Goal: Task Accomplishment & Management: Use online tool/utility

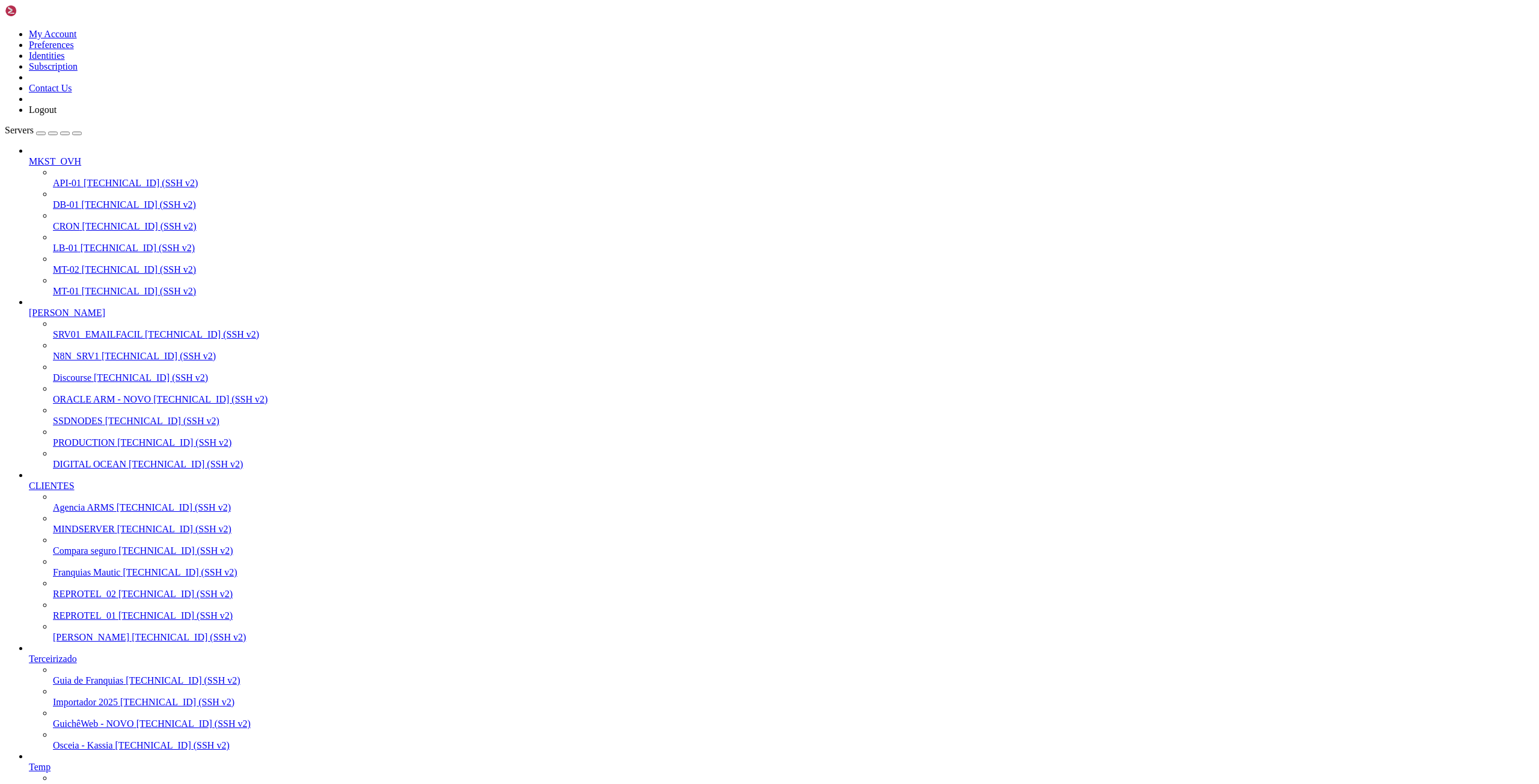
scroll to position [10, 0]
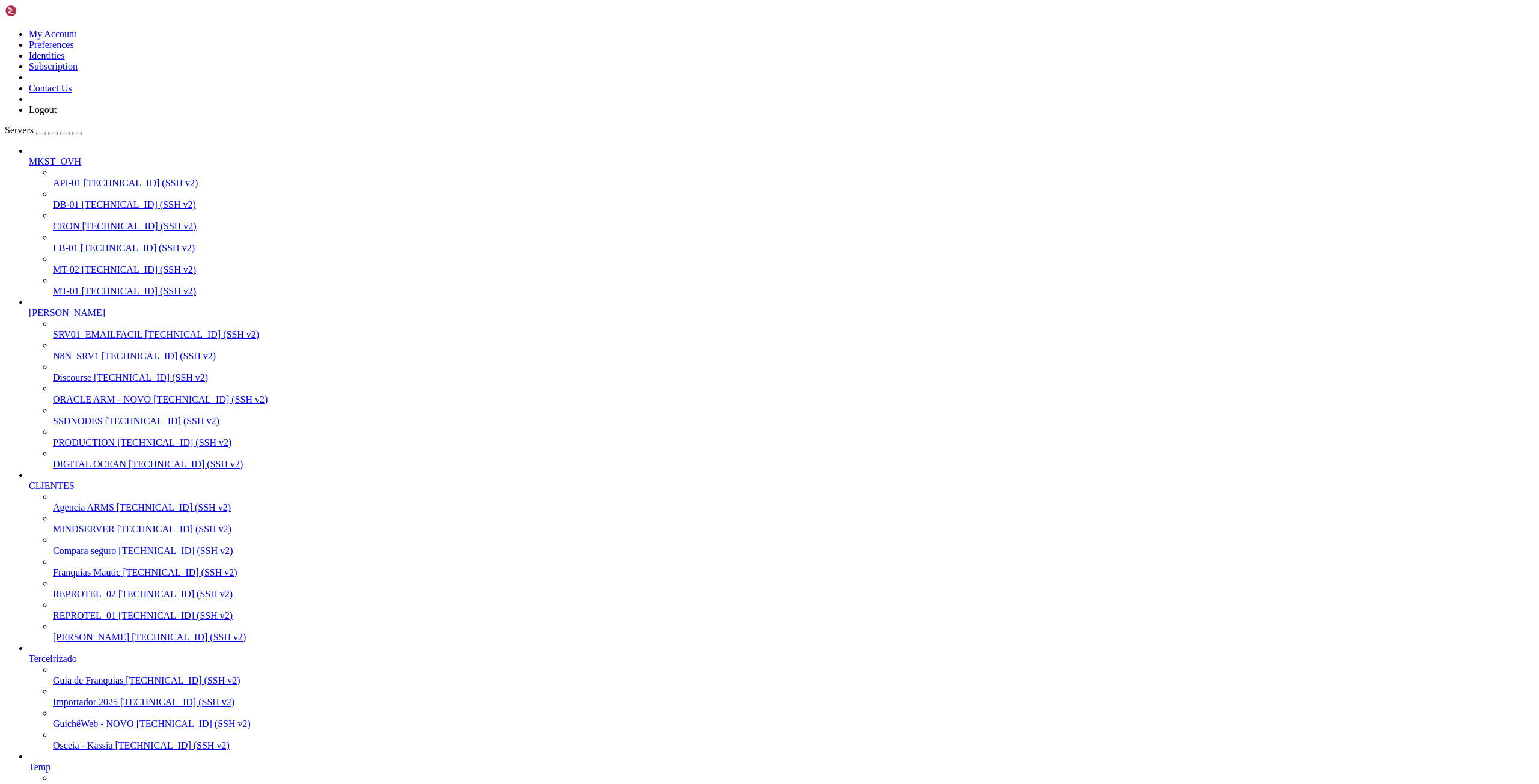
drag, startPoint x: 247, startPoint y: 1820, endPoint x: 648, endPoint y: 1818, distance: 401.0
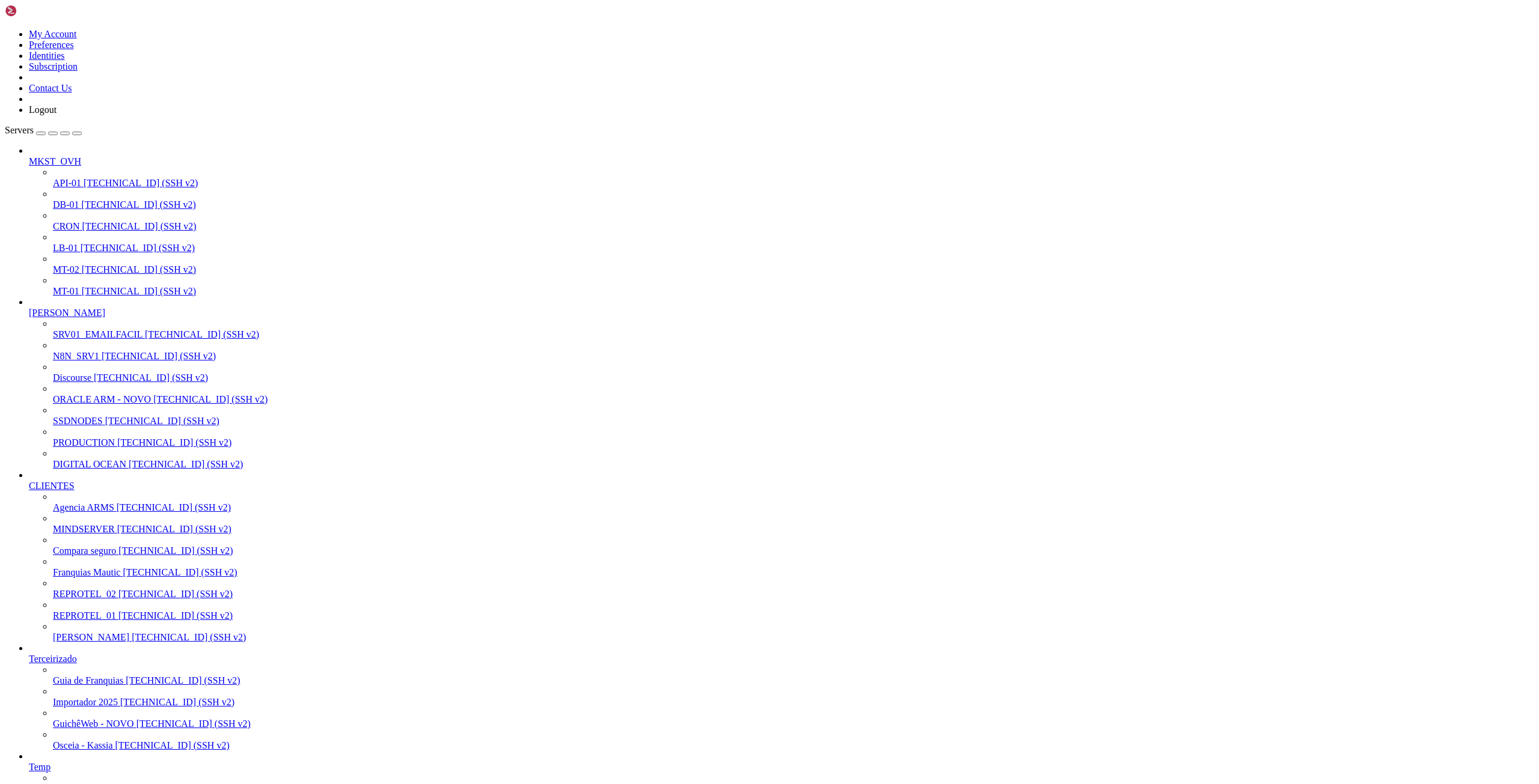
scroll to position [736, 0]
drag, startPoint x: 11, startPoint y: 1778, endPoint x: 303, endPoint y: 1796, distance: 292.6
drag, startPoint x: 51, startPoint y: 1777, endPoint x: 362, endPoint y: 1925, distance: 344.4
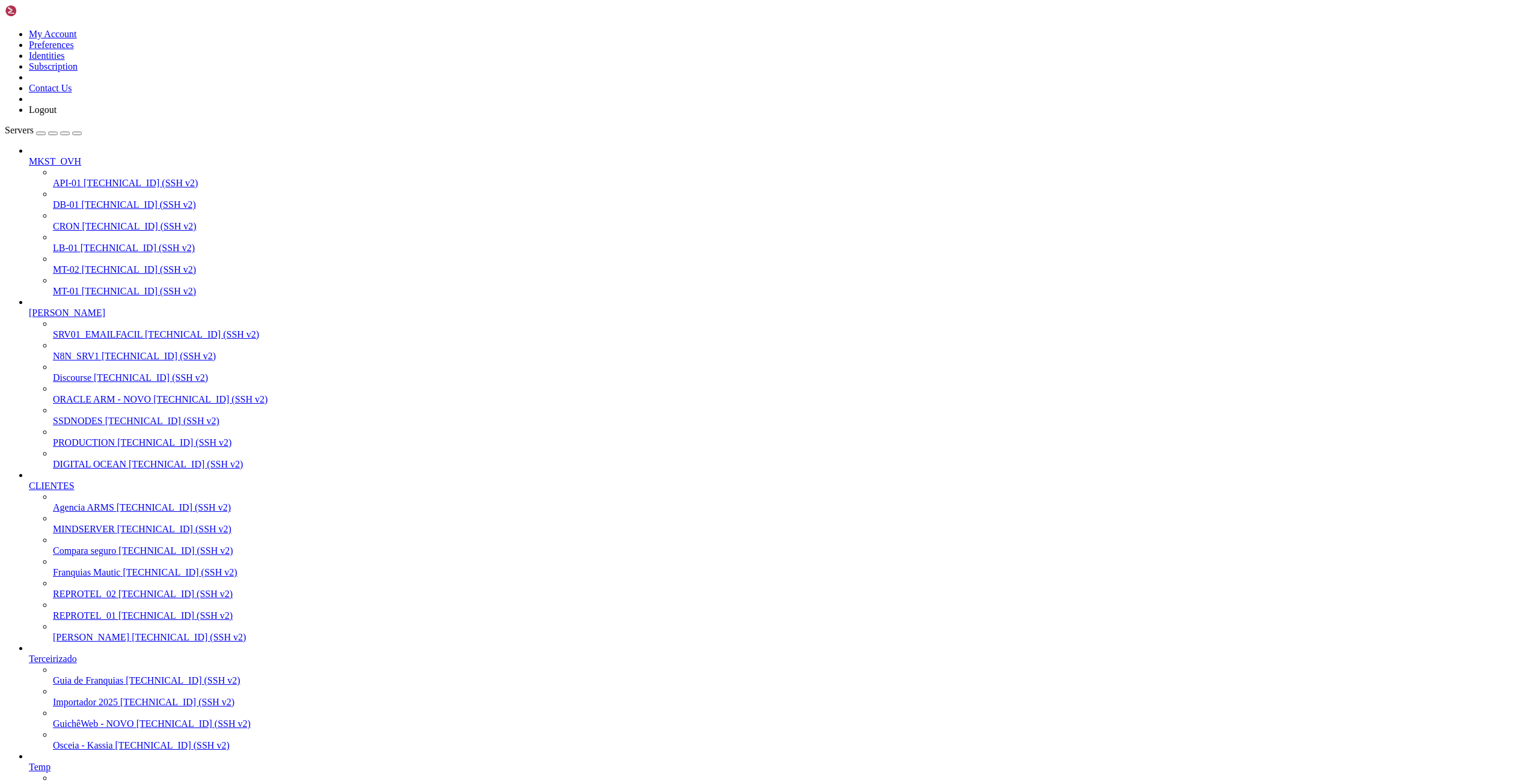
drag, startPoint x: 172, startPoint y: 2004, endPoint x: 259, endPoint y: 2003, distance: 87.0
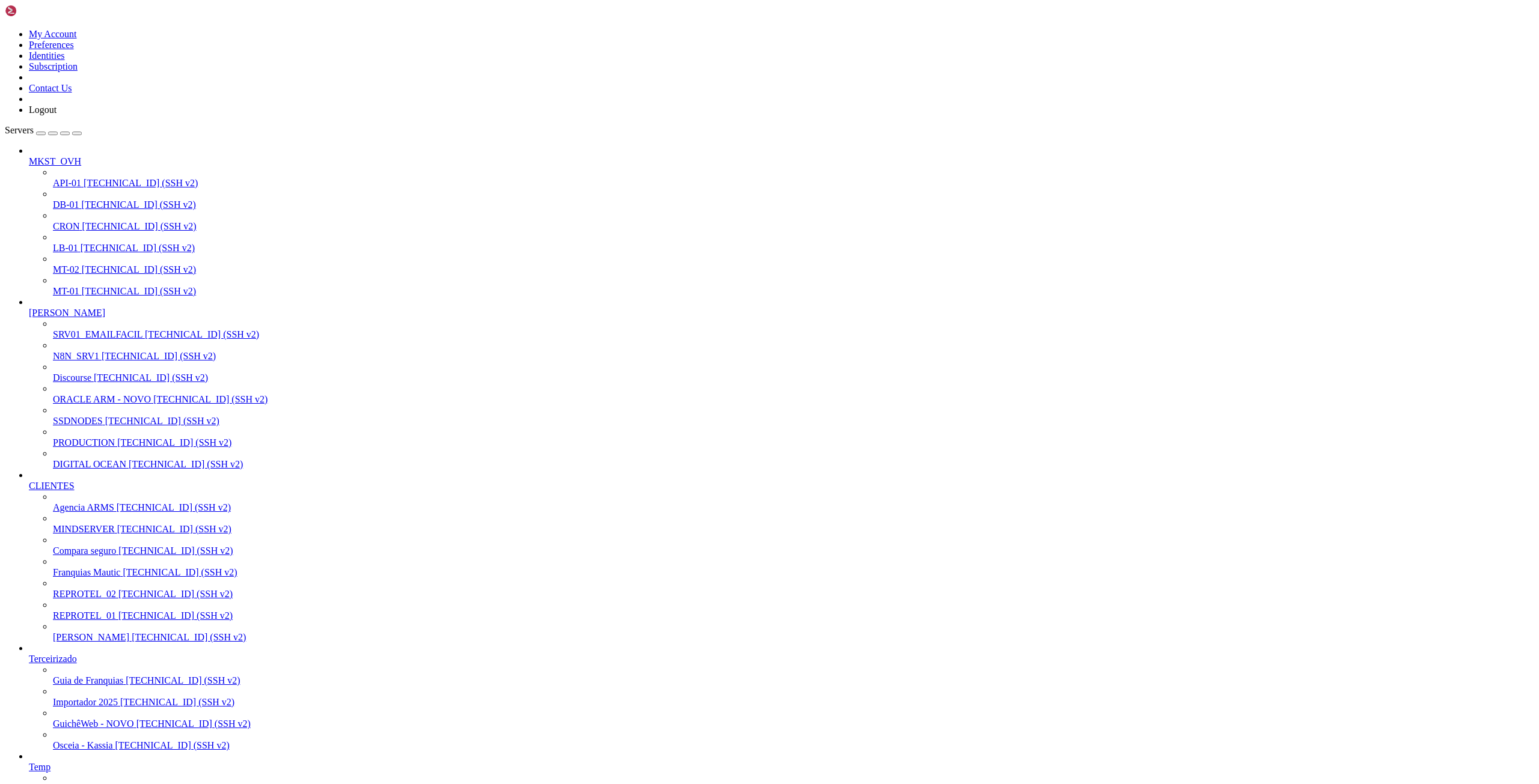
drag, startPoint x: 169, startPoint y: 1538, endPoint x: 259, endPoint y: 1541, distance: 90.0
drag, startPoint x: 133, startPoint y: 1808, endPoint x: 567, endPoint y: 1807, distance: 434.0
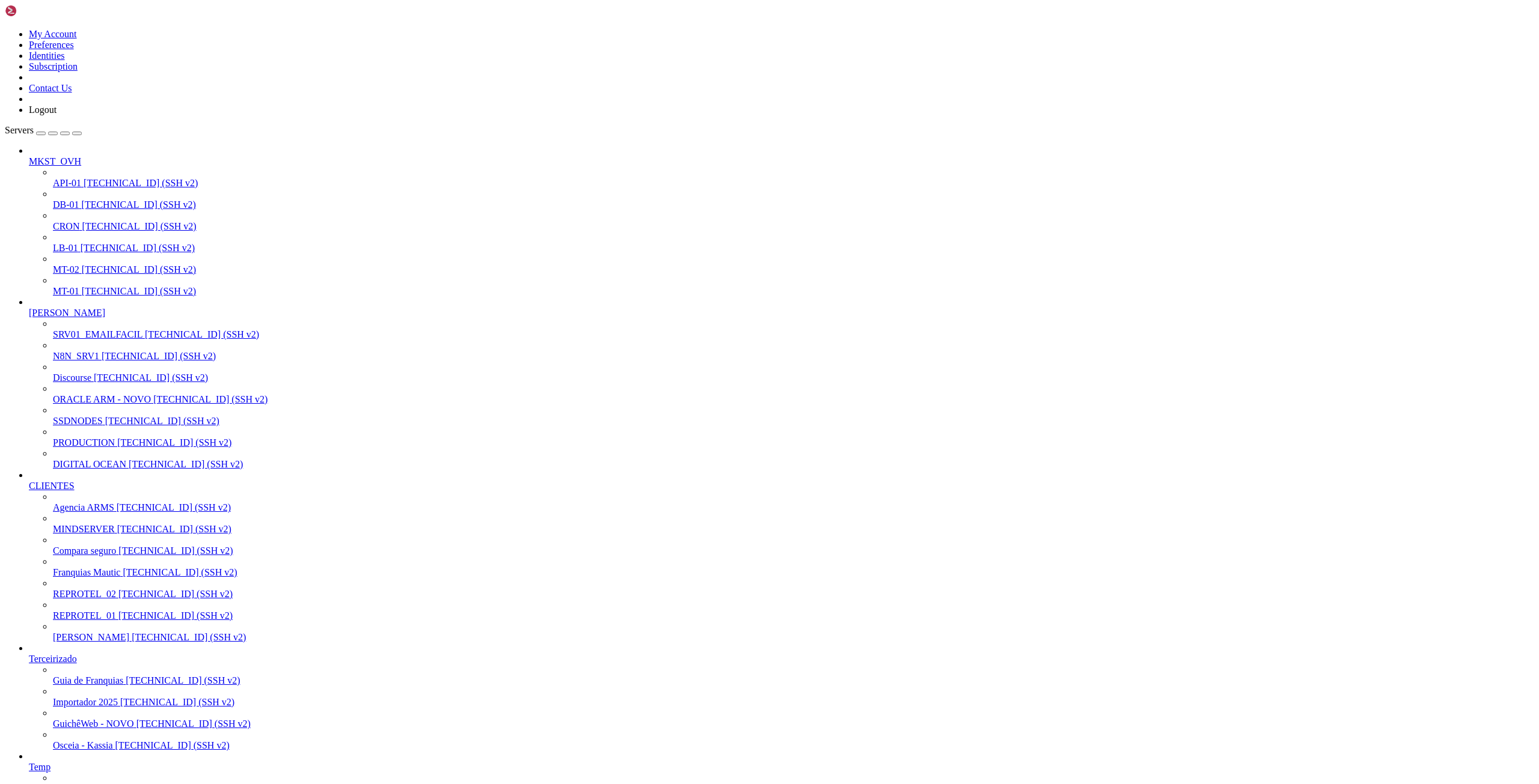
drag, startPoint x: 51, startPoint y: 1694, endPoint x: 393, endPoint y: 1740, distance: 345.1
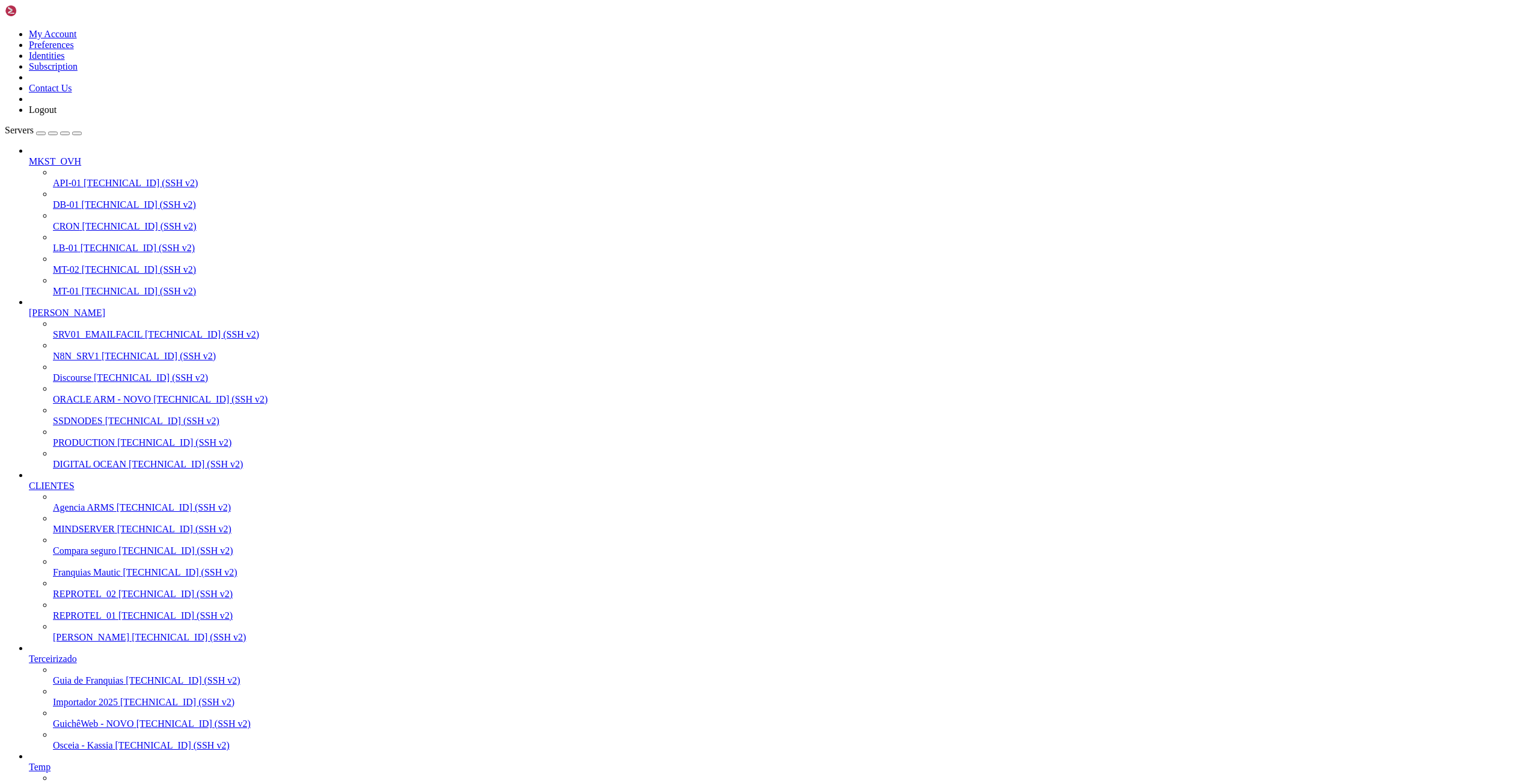
drag, startPoint x: 55, startPoint y: 1471, endPoint x: 347, endPoint y: 1471, distance: 292.0
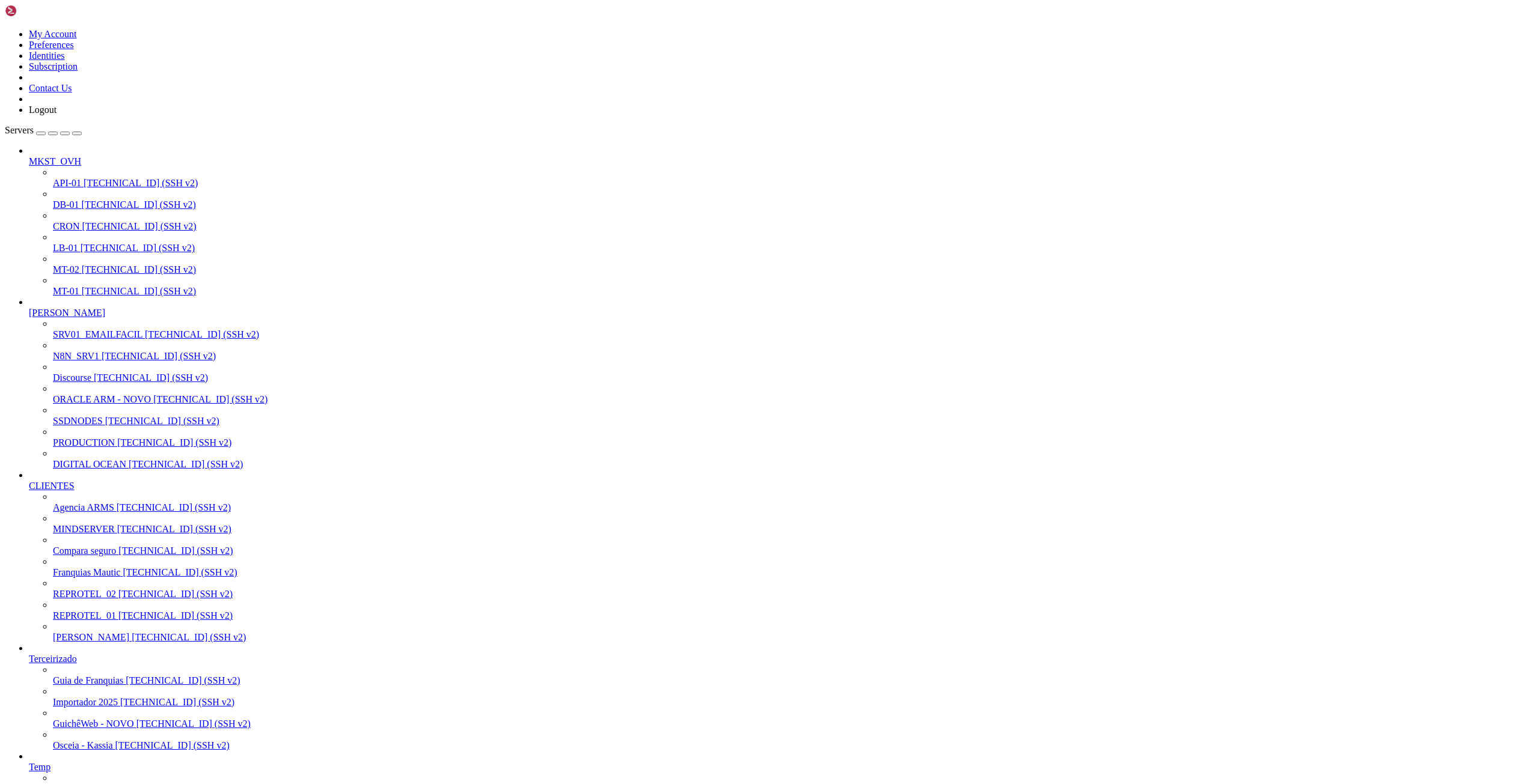
scroll to position [5149, 0]
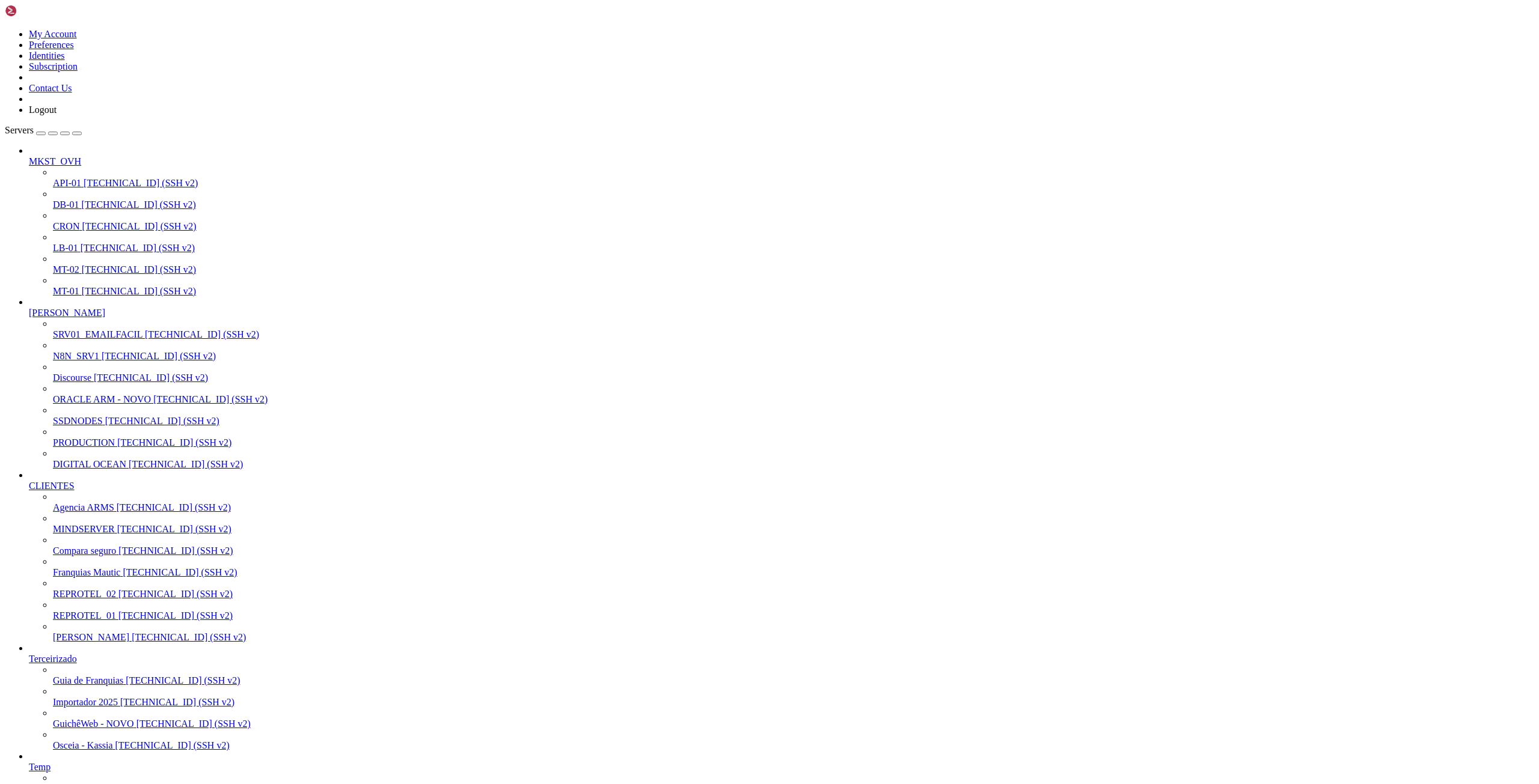
drag, startPoint x: 26, startPoint y: 1462, endPoint x: 320, endPoint y: 1553, distance: 307.8
drag, startPoint x: 119, startPoint y: 1804, endPoint x: 114, endPoint y: 1810, distance: 7.8
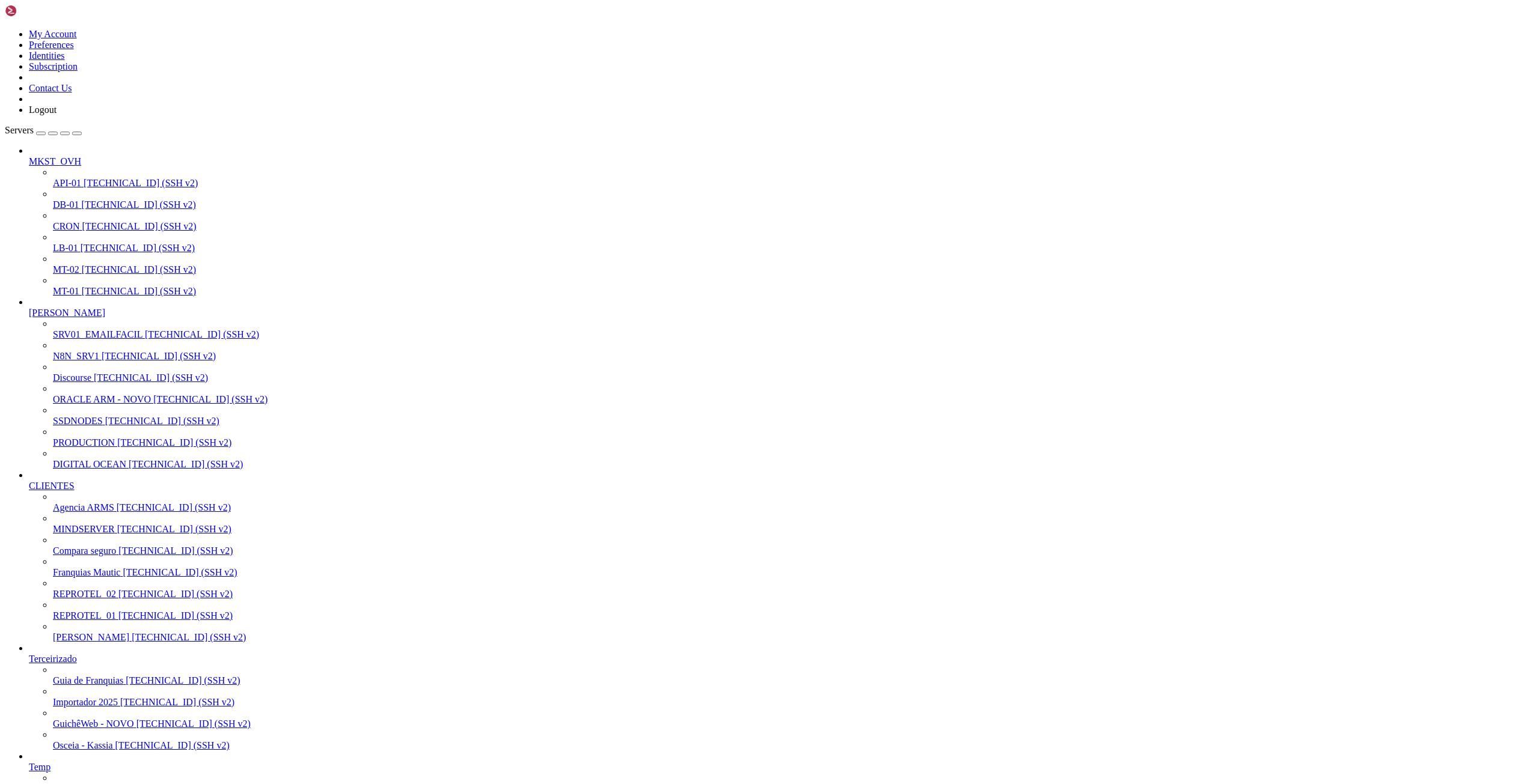
drag, startPoint x: 111, startPoint y: 1802, endPoint x: 12, endPoint y: 1564, distance: 257.8
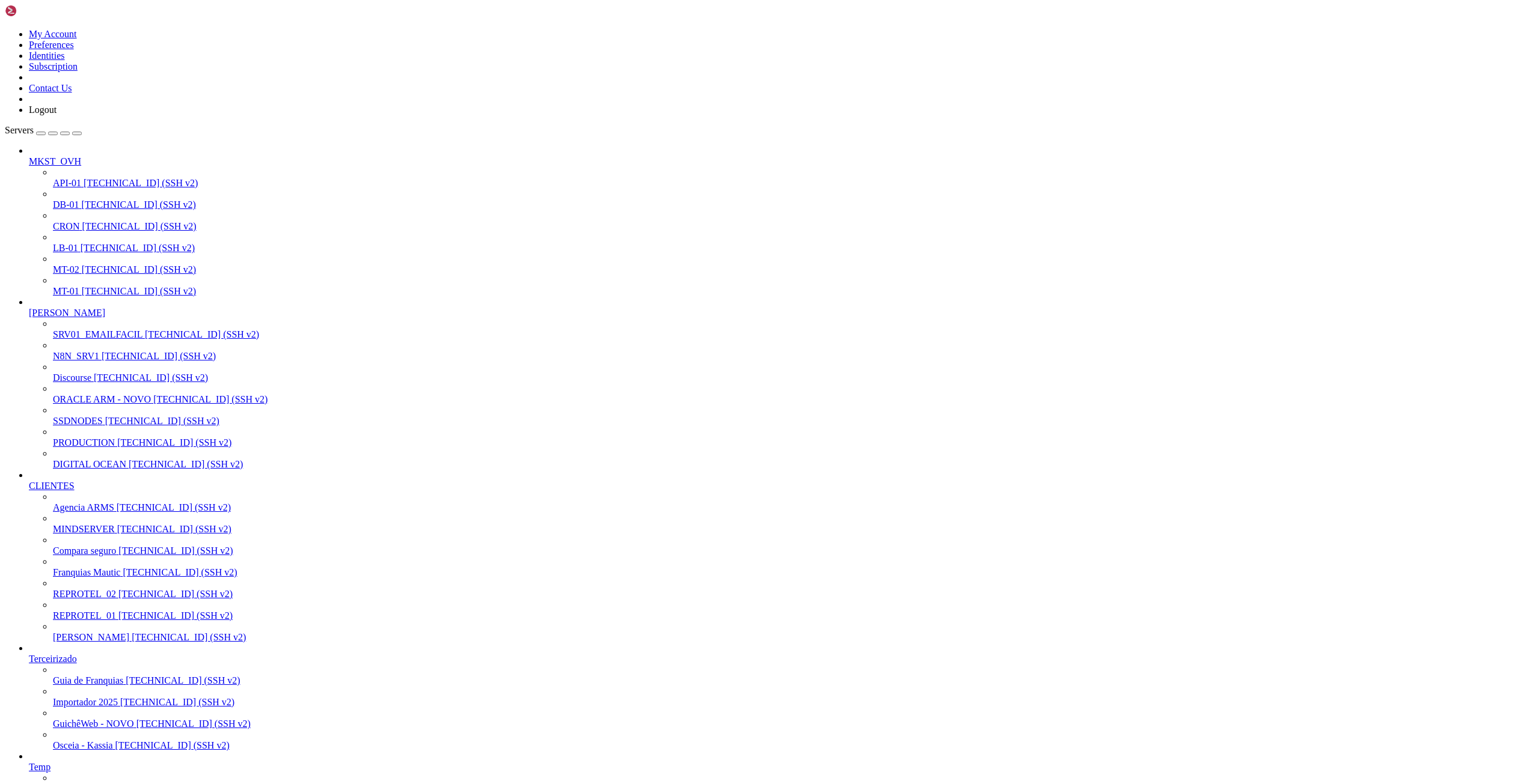
drag, startPoint x: 233, startPoint y: 1367, endPoint x: 120, endPoint y: 1368, distance: 113.0
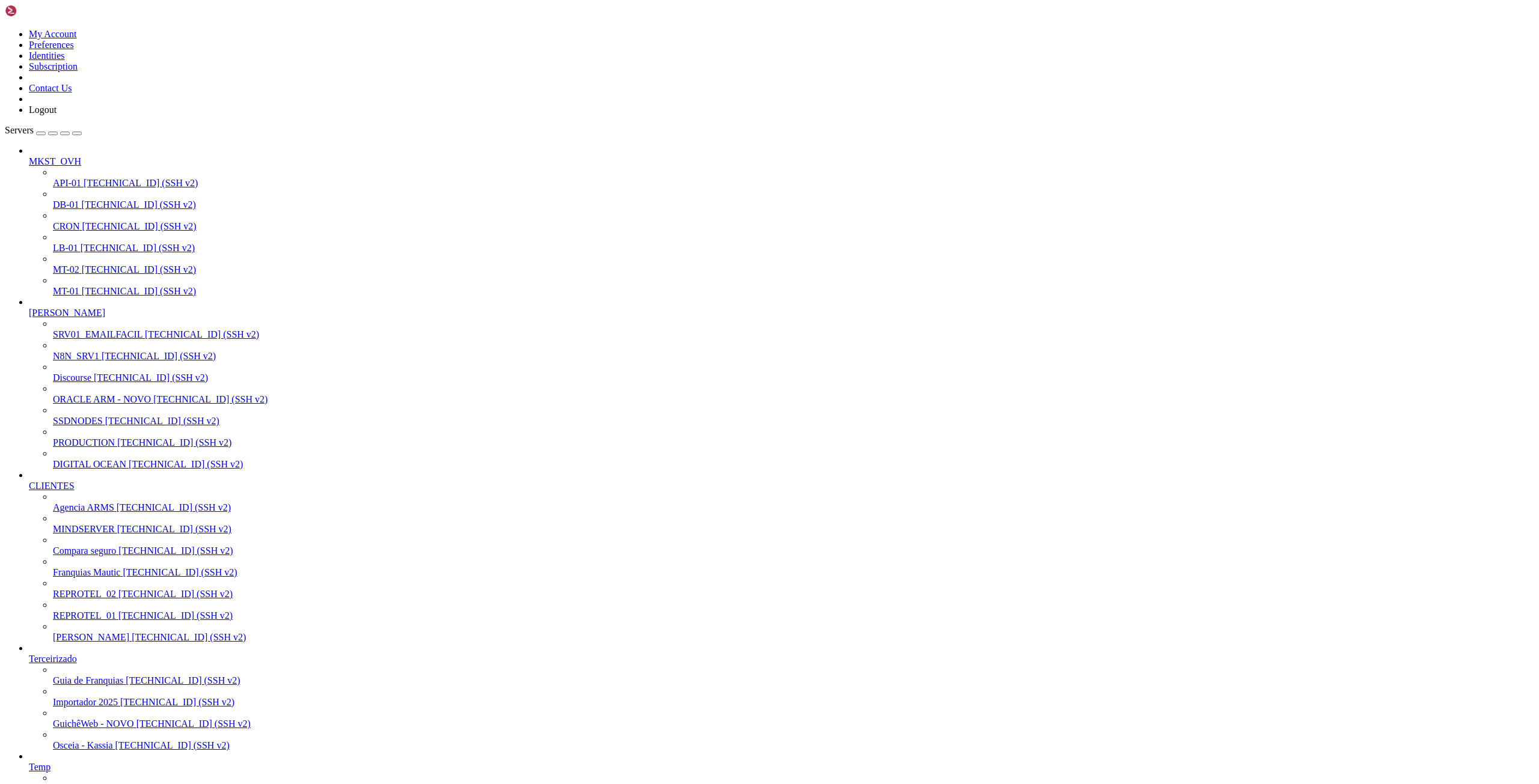
drag, startPoint x: 216, startPoint y: 1357, endPoint x: 268, endPoint y: 1355, distance: 52.0
drag, startPoint x: 54, startPoint y: 1503, endPoint x: 378, endPoint y: 1537, distance: 325.8
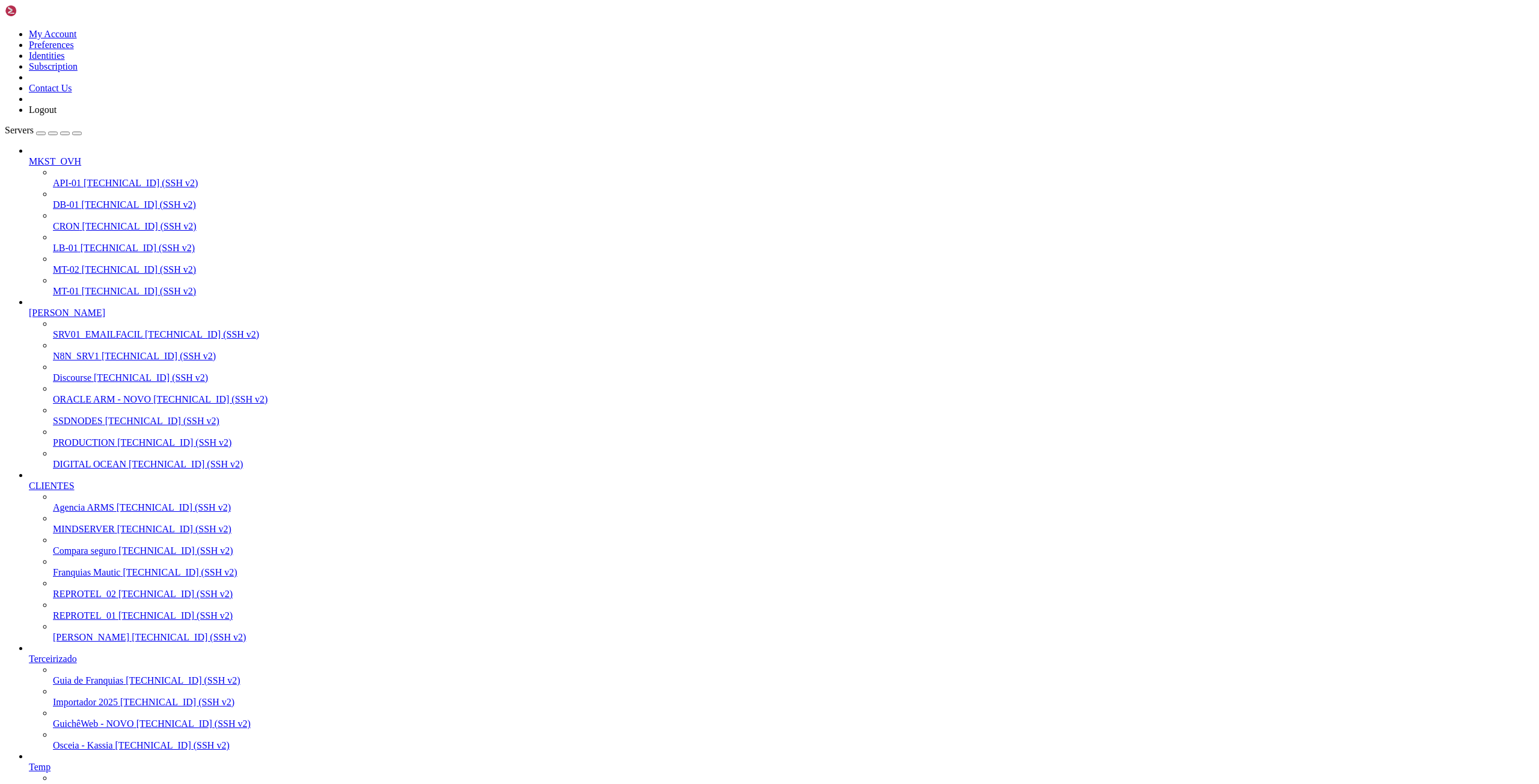
drag, startPoint x: 25, startPoint y: 1719, endPoint x: 11, endPoint y: 1377, distance: 342.3
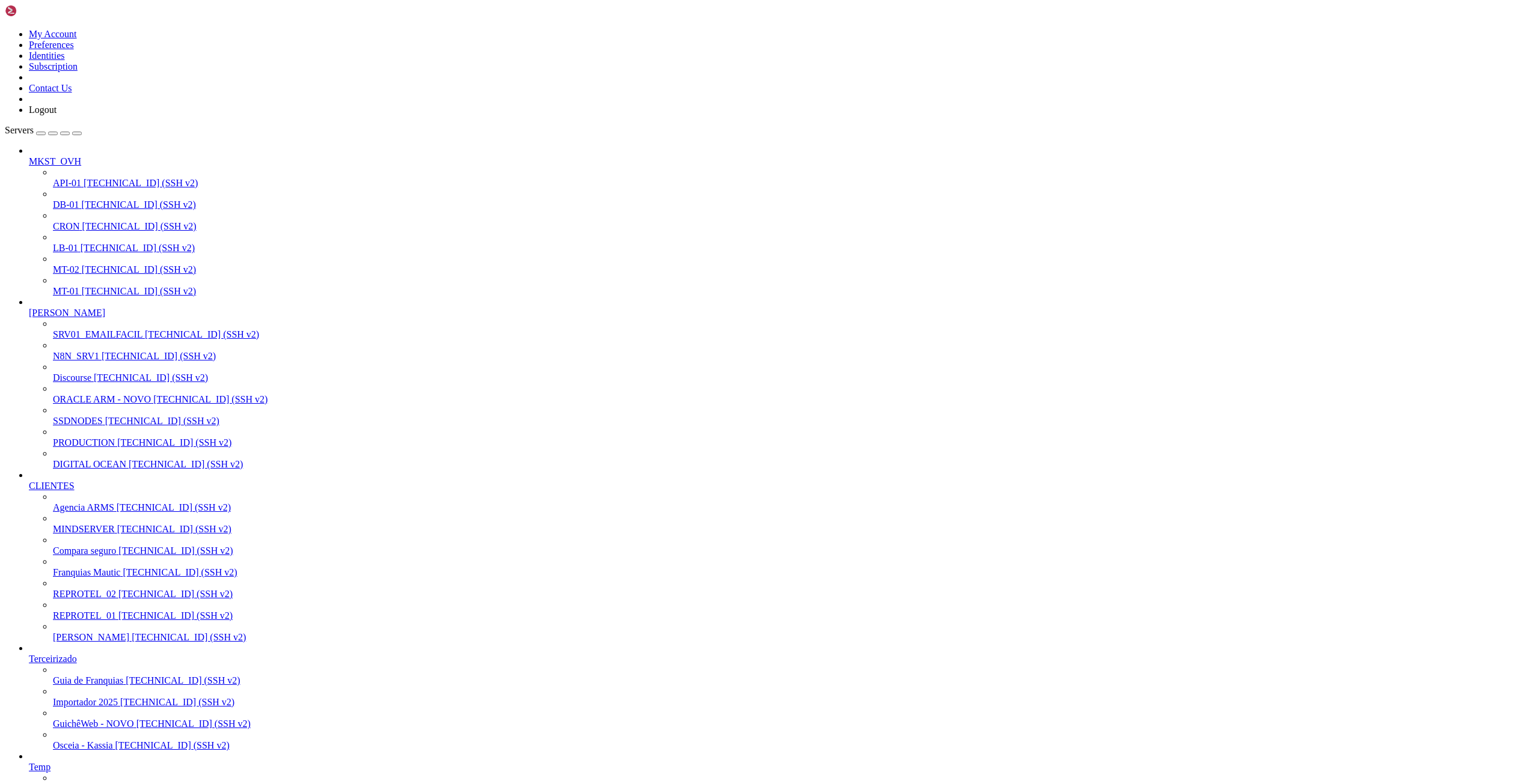
scroll to position [7570, 0]
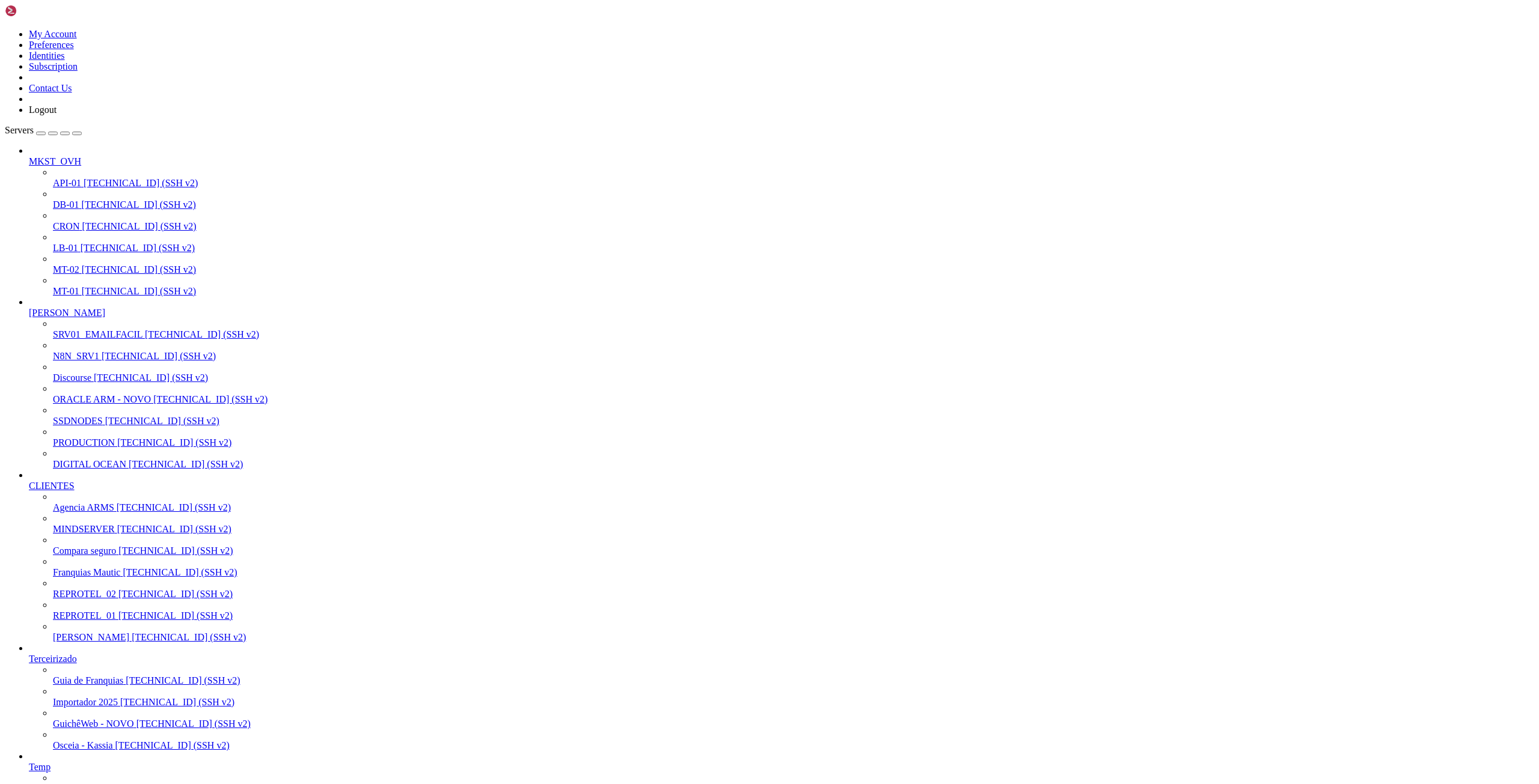
drag, startPoint x: 33, startPoint y: 1931, endPoint x: 471, endPoint y: 2011, distance: 445.2
click at [75, 426] on span "SSDNODES" at bounding box center [77, 421] width 50 height 10
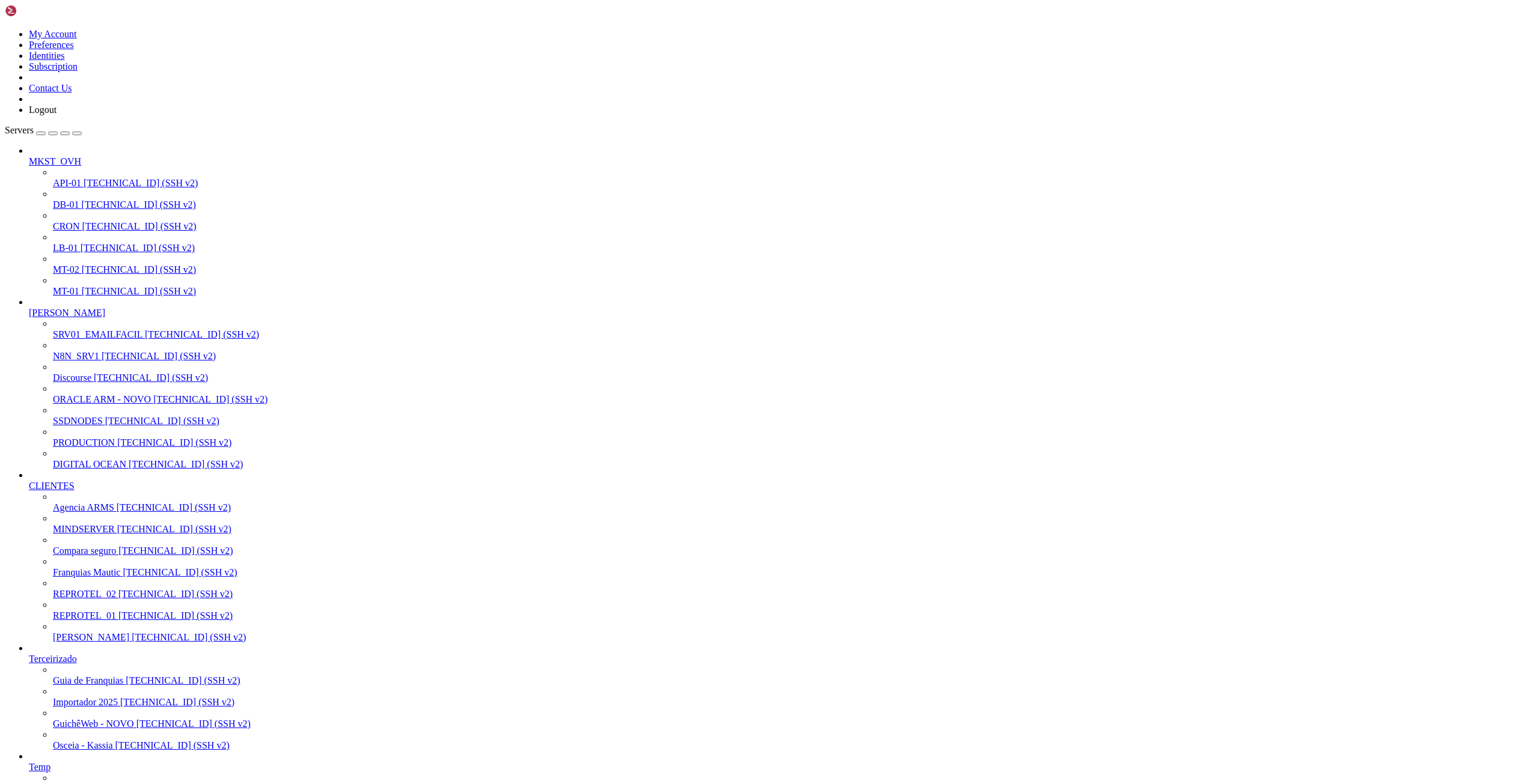
scroll to position [0, 0]
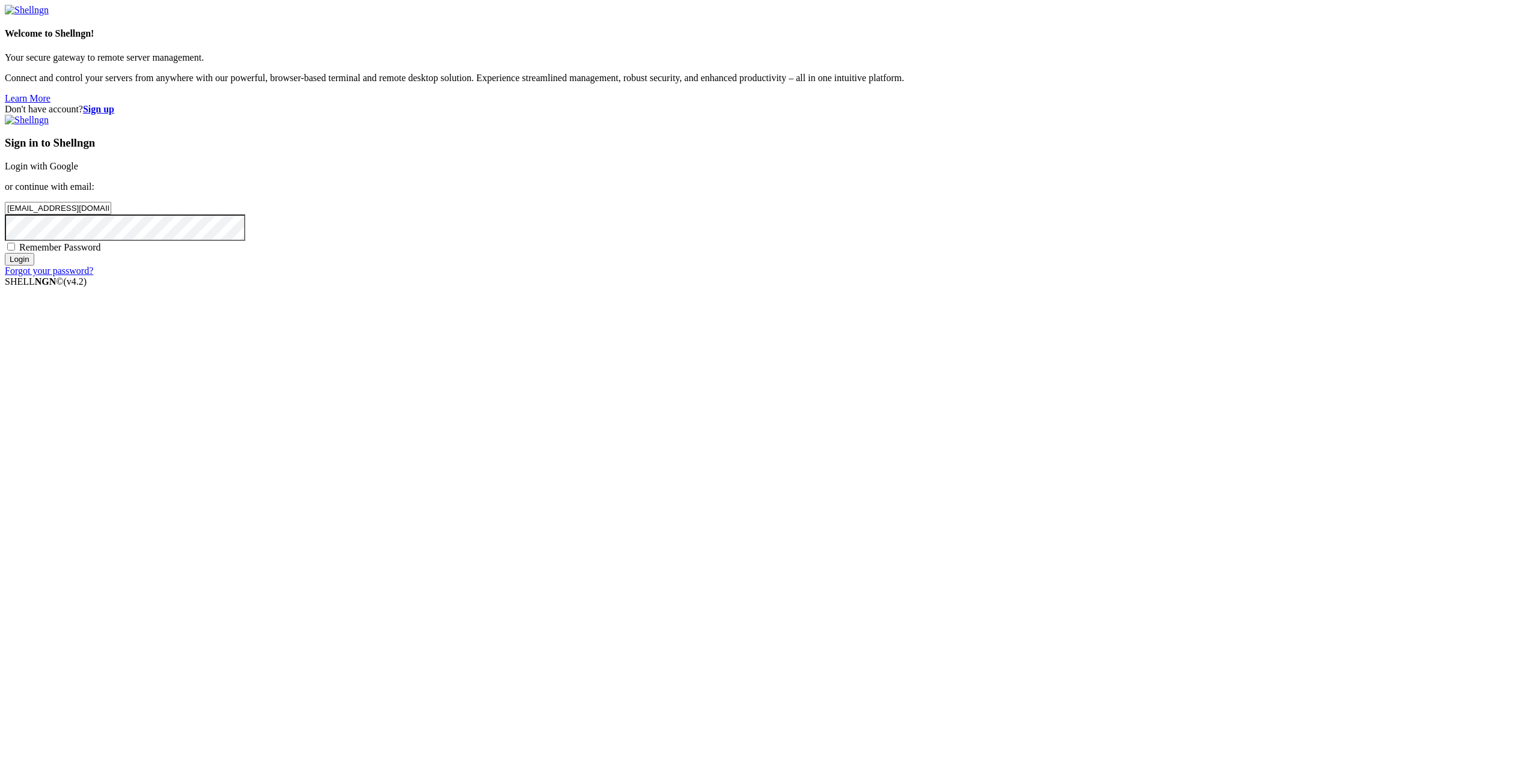
click at [34, 265] on input "Login" at bounding box center [19, 259] width 30 height 13
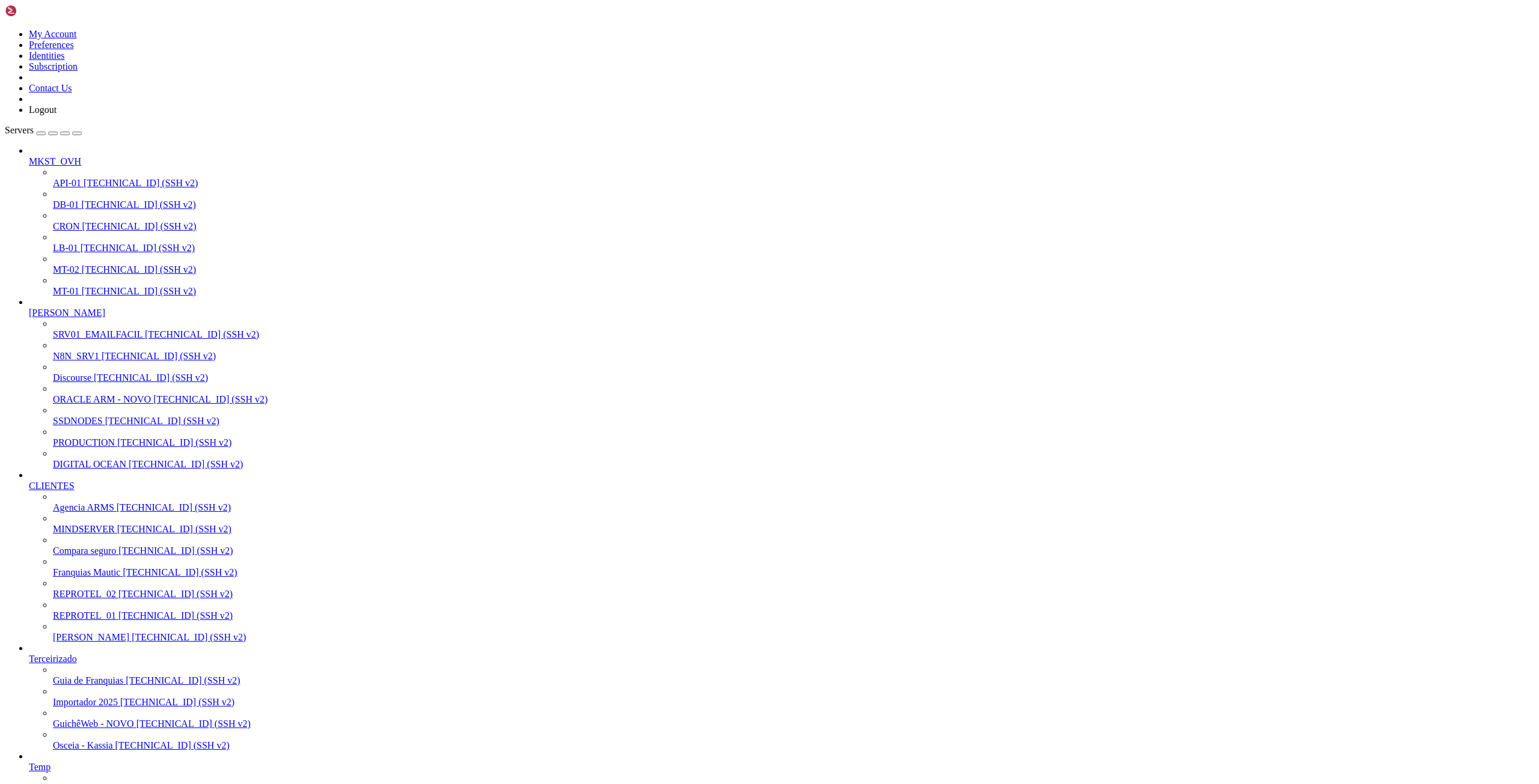
scroll to position [9420, 0]
drag, startPoint x: 10, startPoint y: 1726, endPoint x: 972, endPoint y: 2117, distance: 1038.4
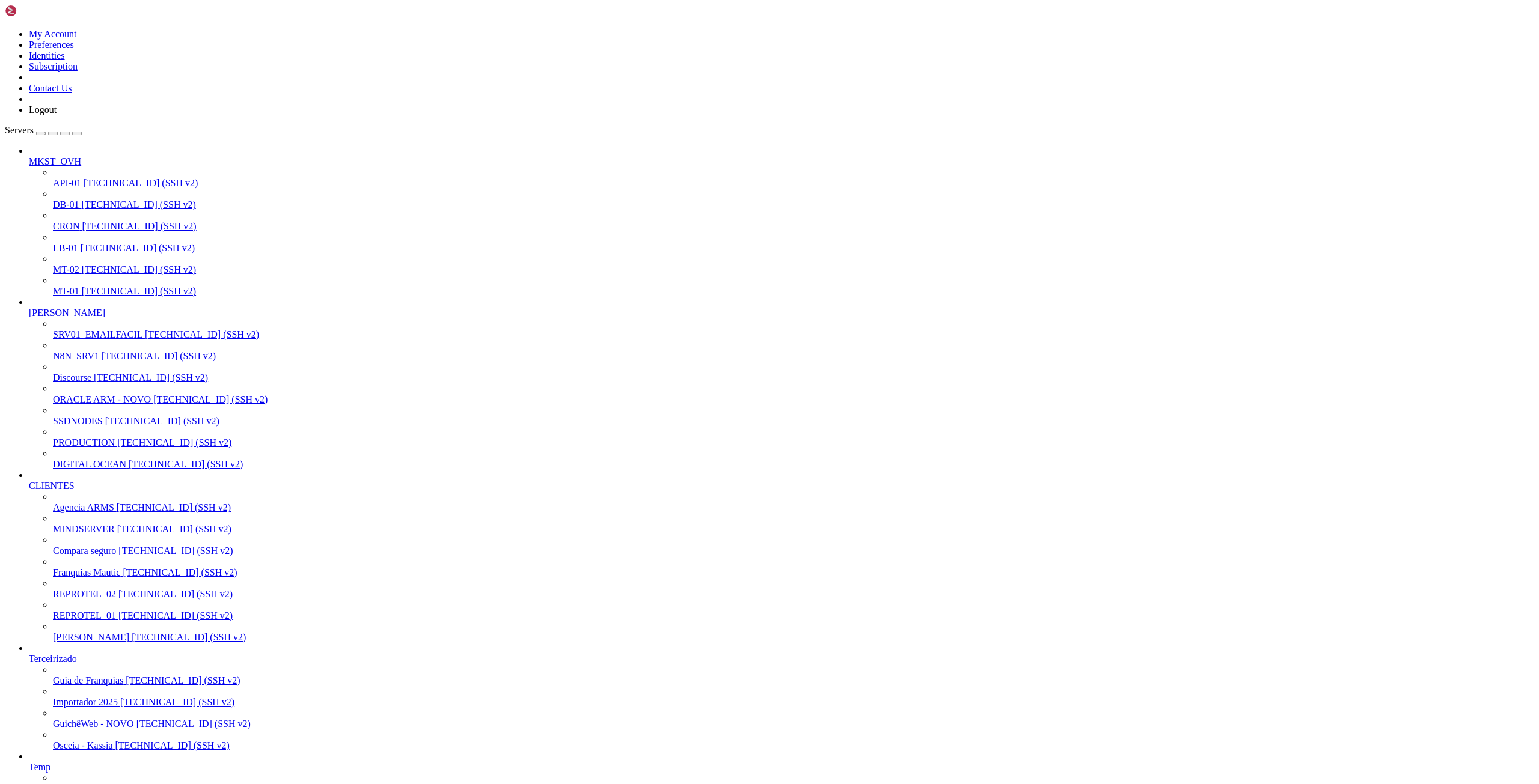
drag, startPoint x: 19, startPoint y: 1654, endPoint x: 530, endPoint y: 2031, distance: 635.0
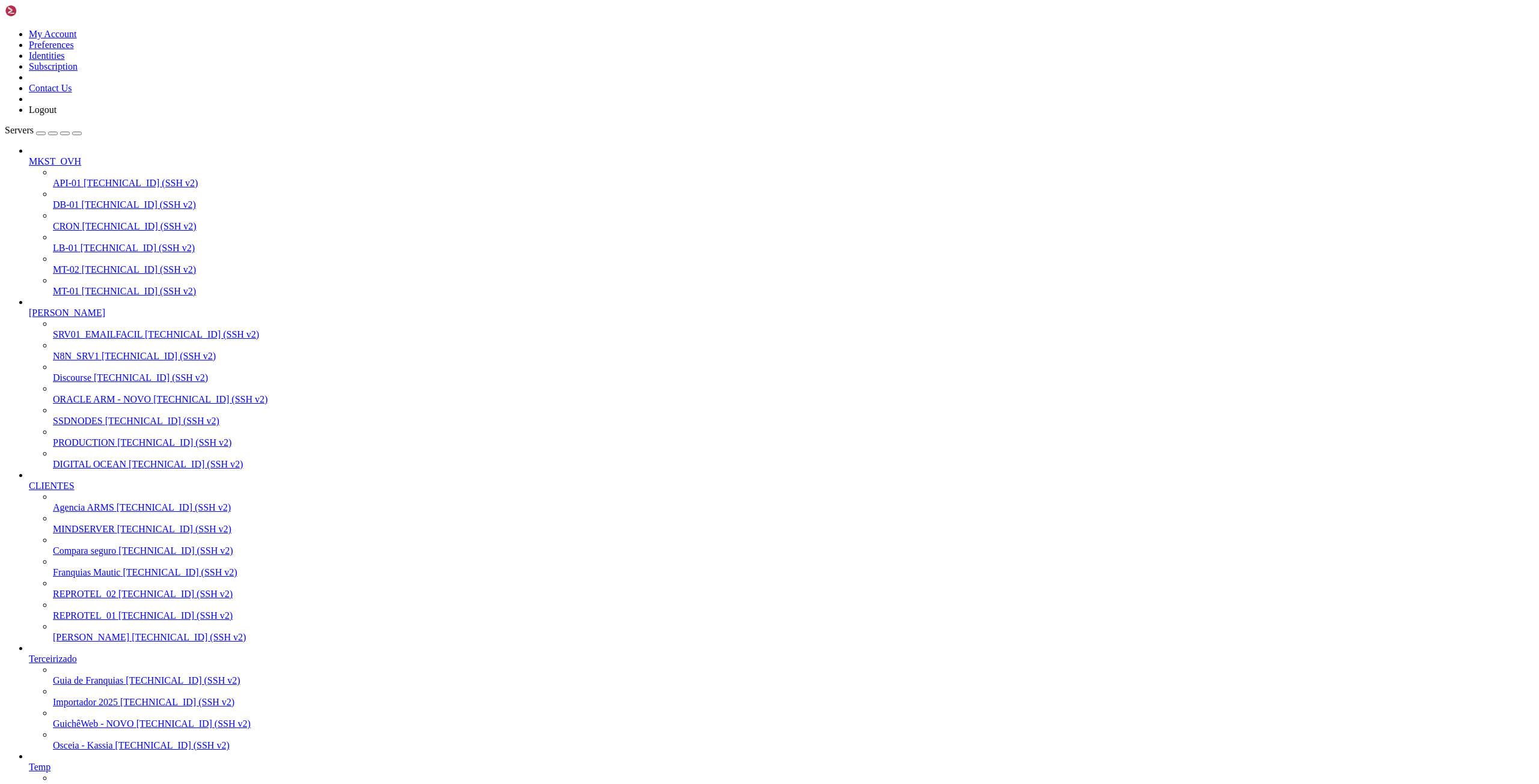
drag, startPoint x: 19, startPoint y: 1664, endPoint x: 546, endPoint y: 2038, distance: 646.2
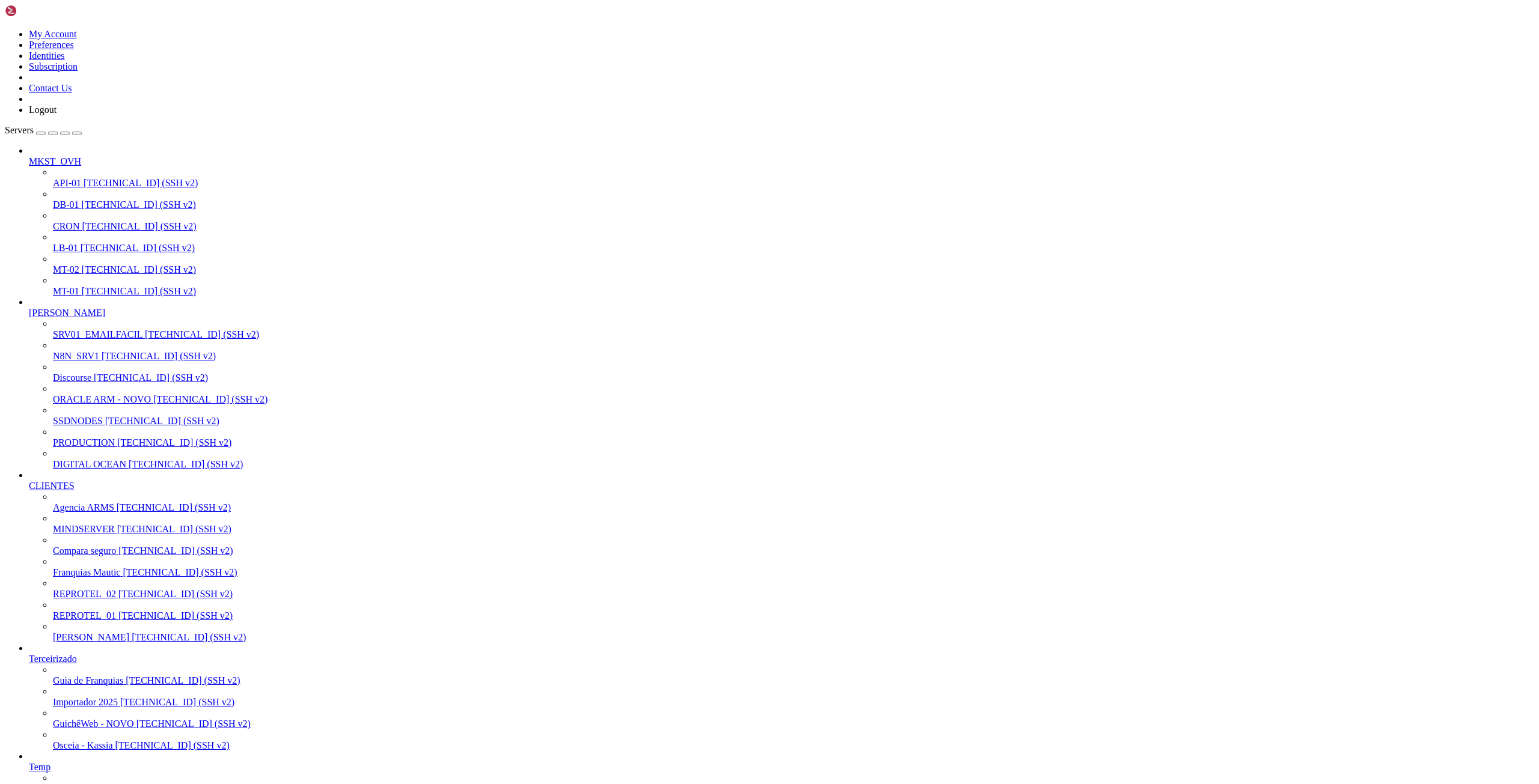
scroll to position [306, 0]
drag, startPoint x: 8, startPoint y: 1799, endPoint x: 175, endPoint y: 1980, distance: 246.3
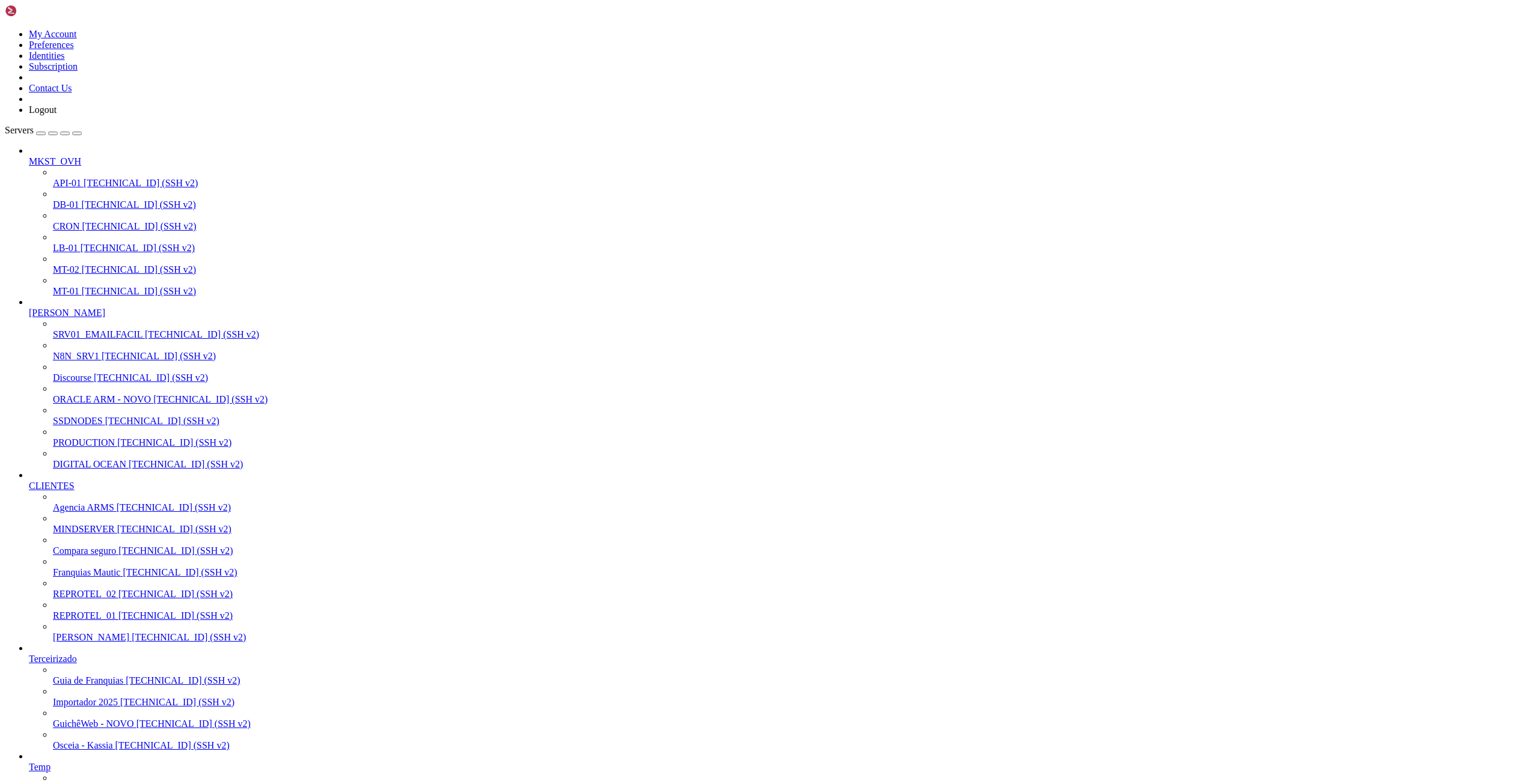
drag, startPoint x: 12, startPoint y: 1798, endPoint x: 341, endPoint y: 2419, distance: 702.8
drag, startPoint x: 11, startPoint y: 1799, endPoint x: 304, endPoint y: 2411, distance: 678.5
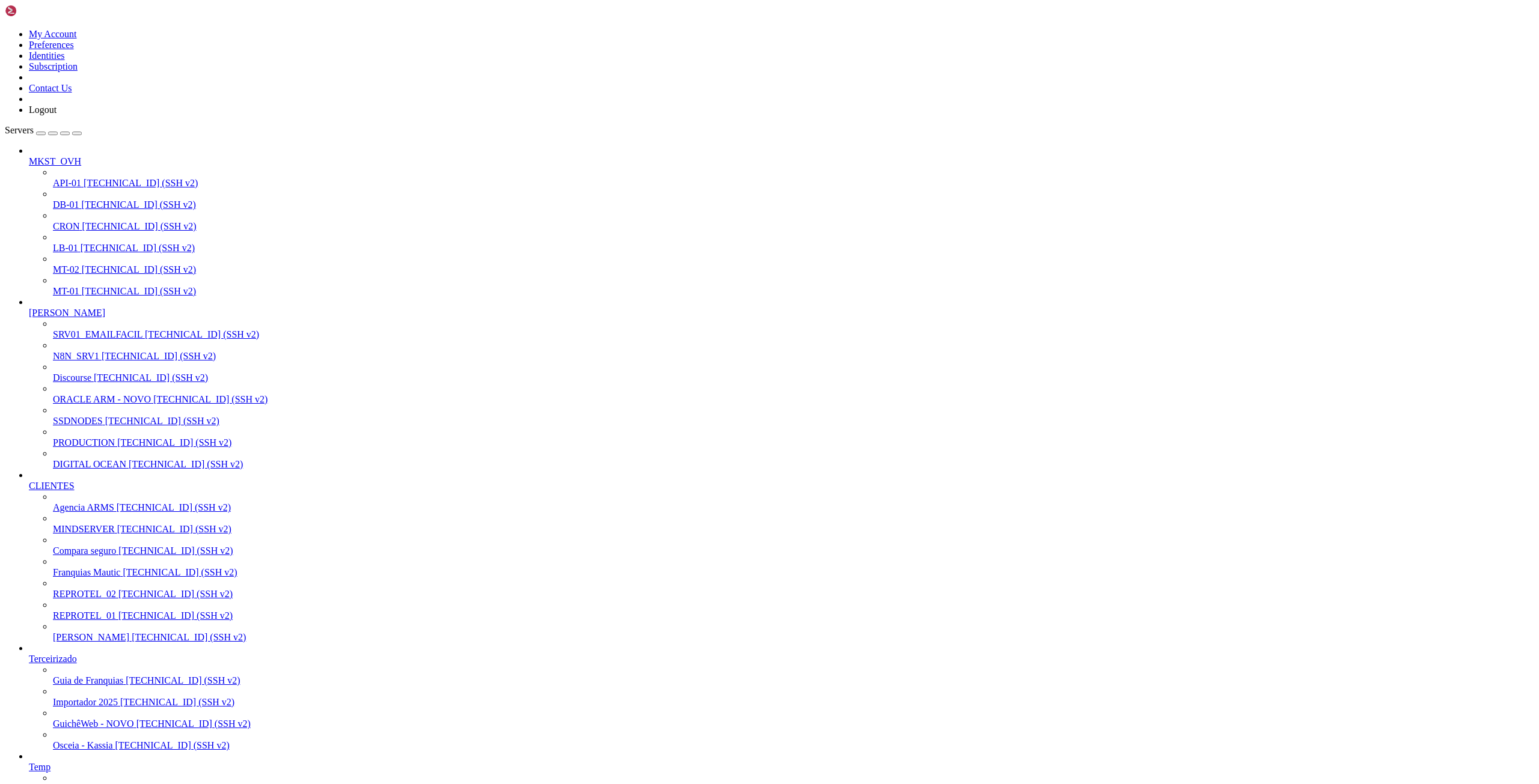
drag, startPoint x: 19, startPoint y: 1582, endPoint x: 520, endPoint y: 2034, distance: 674.8
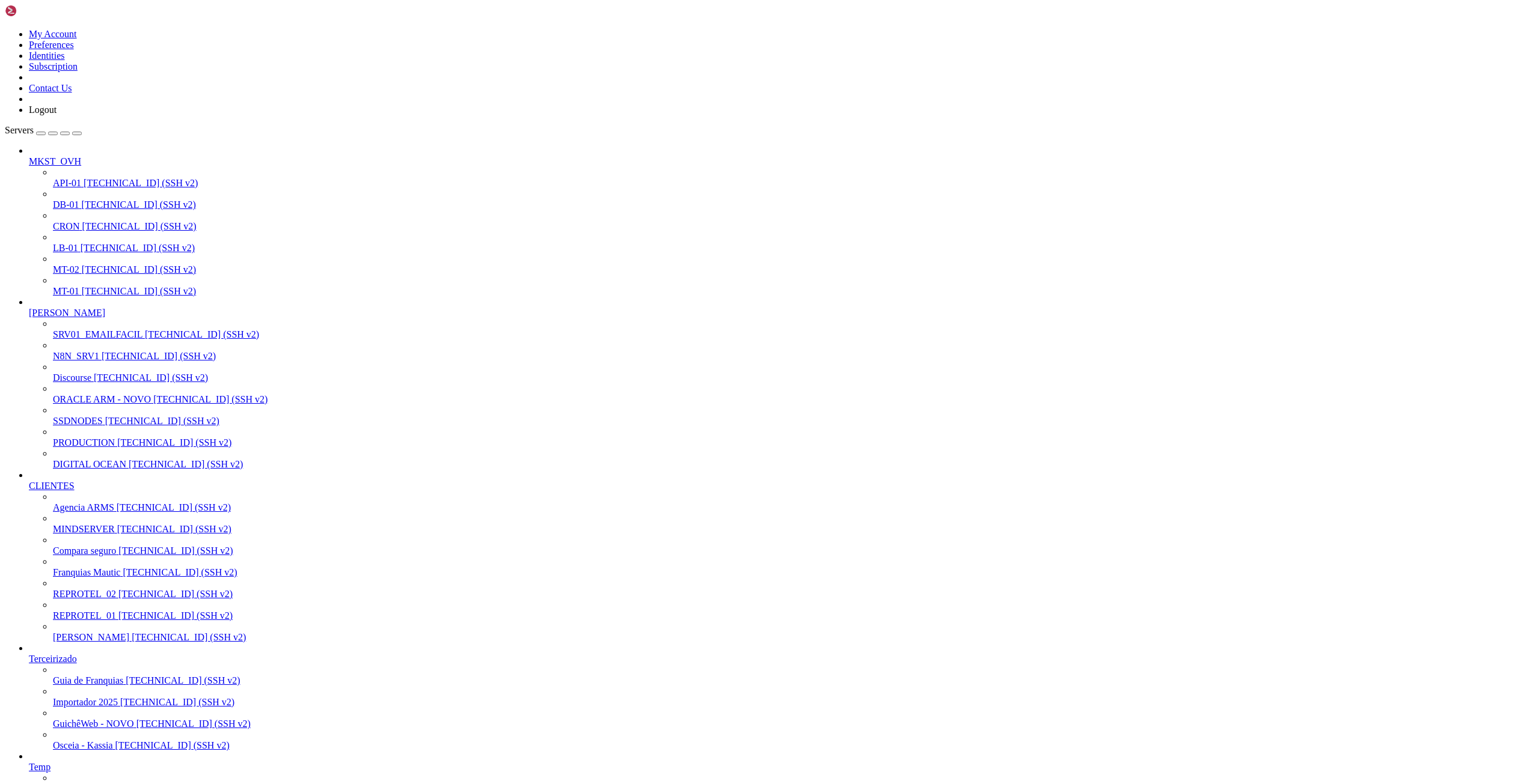
drag, startPoint x: 20, startPoint y: 1586, endPoint x: 607, endPoint y: 2034, distance: 738.4
drag, startPoint x: 11, startPoint y: 1832, endPoint x: 291, endPoint y: 2414, distance: 645.9
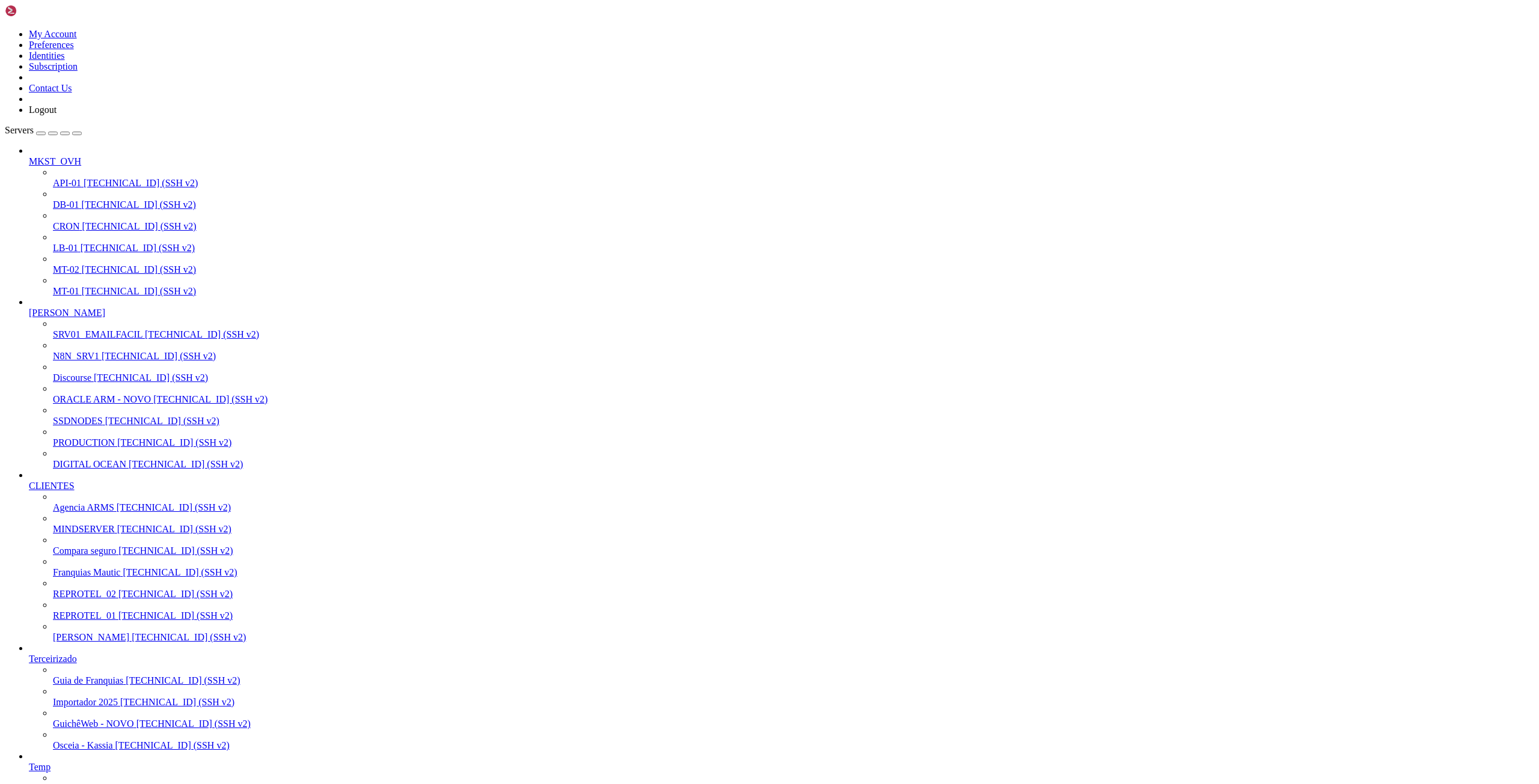
drag, startPoint x: 19, startPoint y: 1808, endPoint x: 309, endPoint y: 2037, distance: 369.5
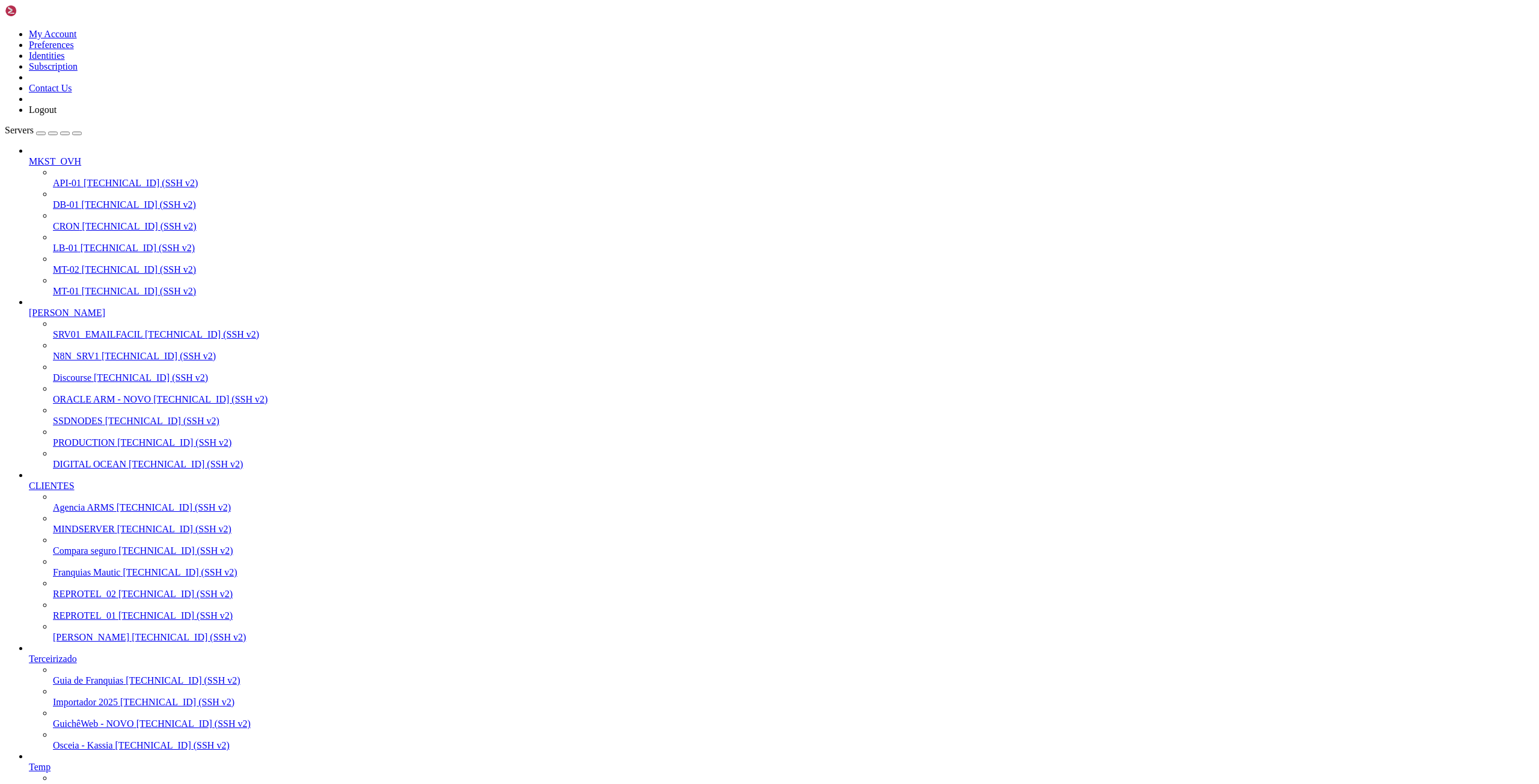
drag, startPoint x: 11, startPoint y: 1809, endPoint x: 335, endPoint y: 2029, distance: 391.6
drag, startPoint x: 555, startPoint y: 4, endPoint x: 561, endPoint y: 35, distance: 31.6
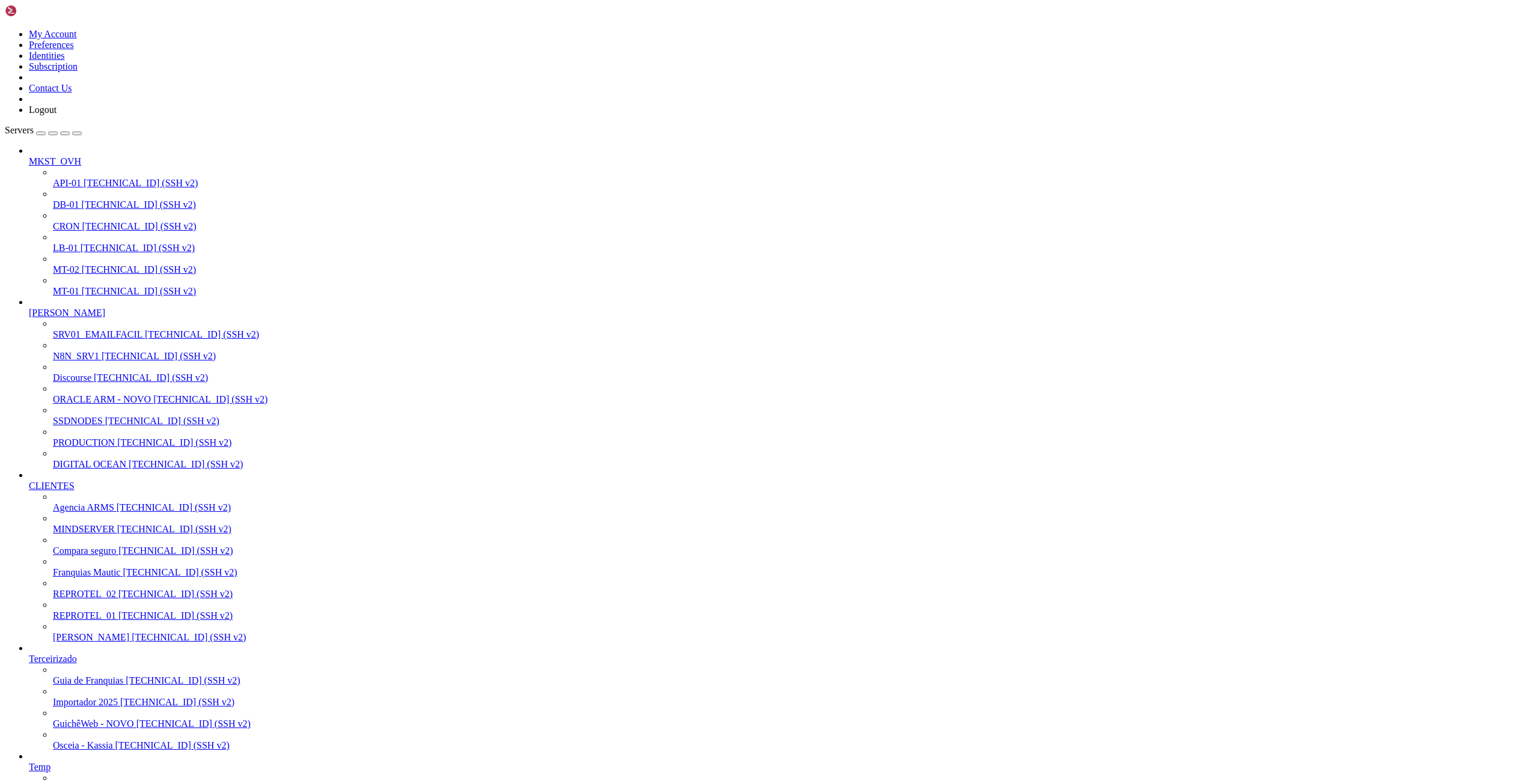
drag, startPoint x: 10, startPoint y: 1890, endPoint x: 256, endPoint y: 2413, distance: 578.0
drag, startPoint x: 20, startPoint y: 1708, endPoint x: 350, endPoint y: 2041, distance: 468.8
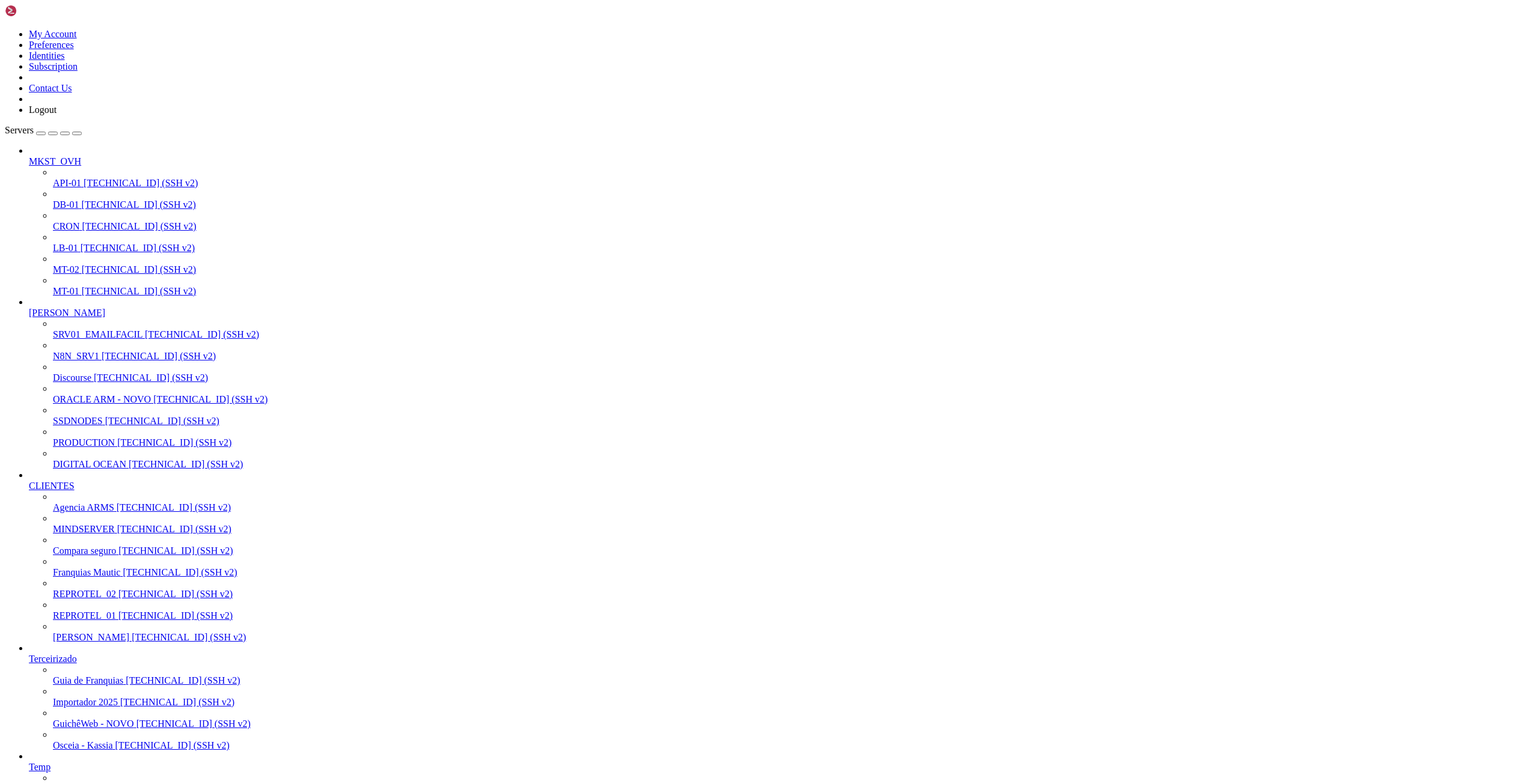
drag, startPoint x: 380, startPoint y: 16, endPoint x: 236, endPoint y: 4, distance: 144.5
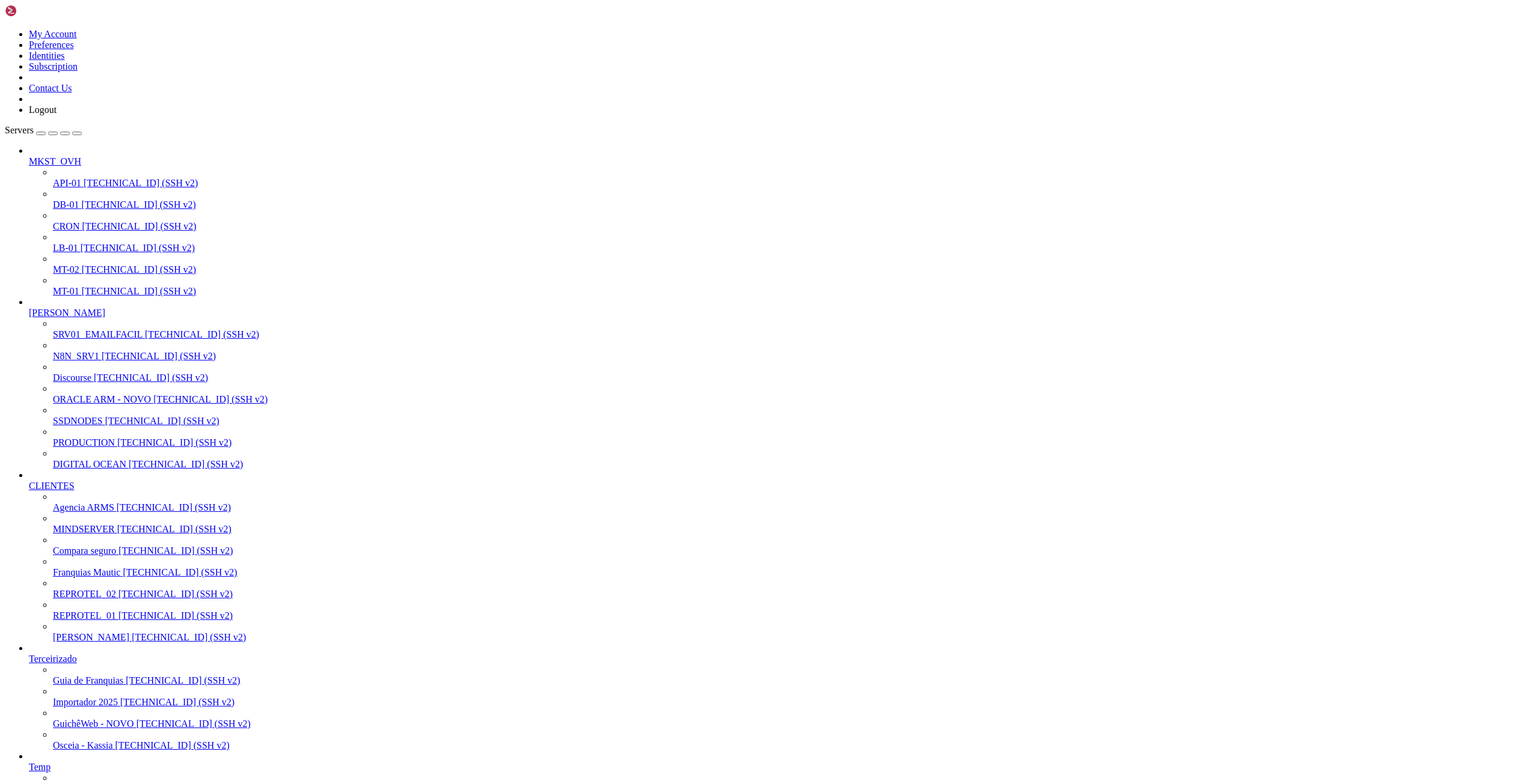
drag, startPoint x: 18, startPoint y: 1703, endPoint x: 320, endPoint y: 2017, distance: 435.7
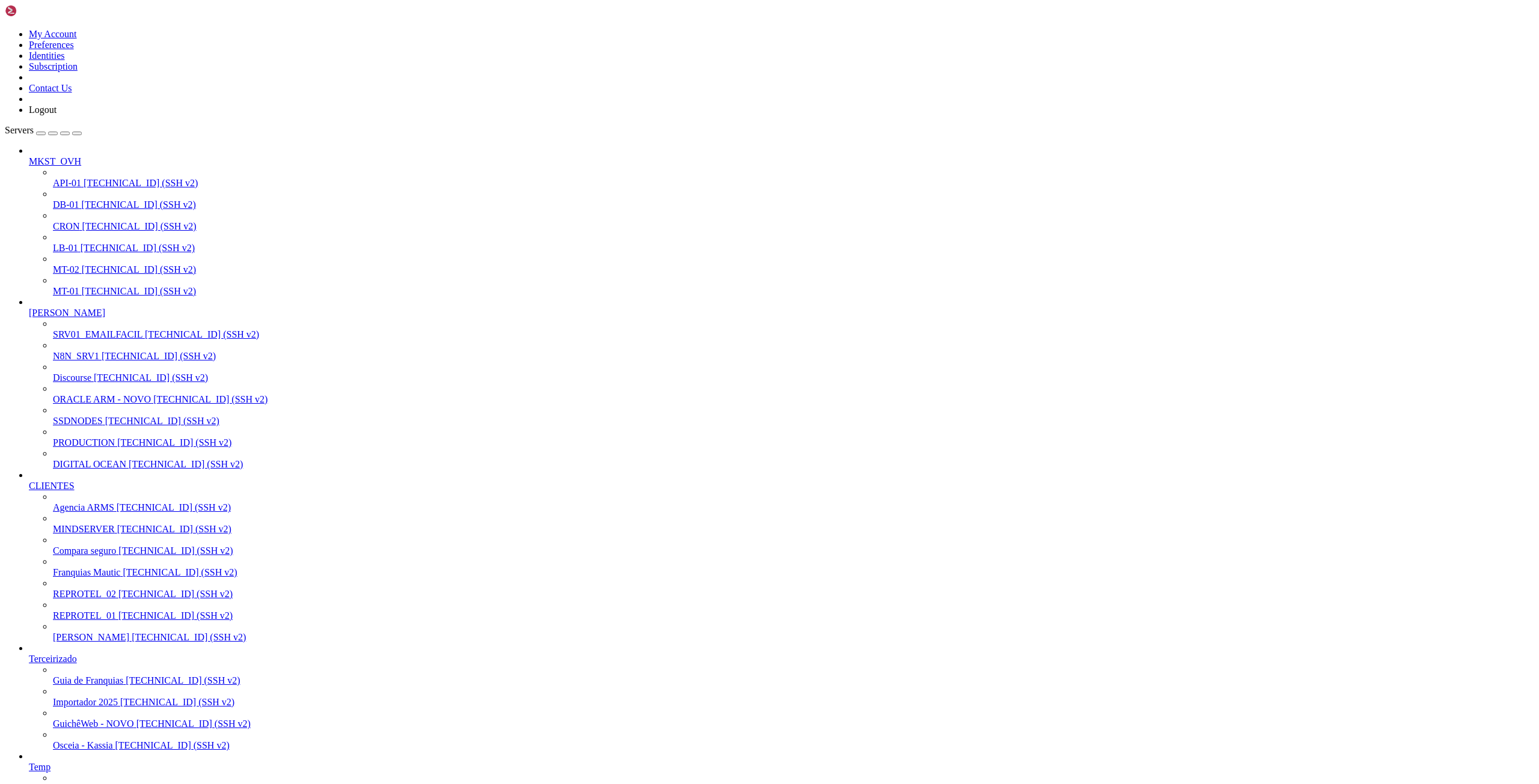
drag, startPoint x: 9, startPoint y: 1849, endPoint x: 258, endPoint y: 2411, distance: 614.7
drag, startPoint x: 422, startPoint y: 1607, endPoint x: 417, endPoint y: 1628, distance: 21.6
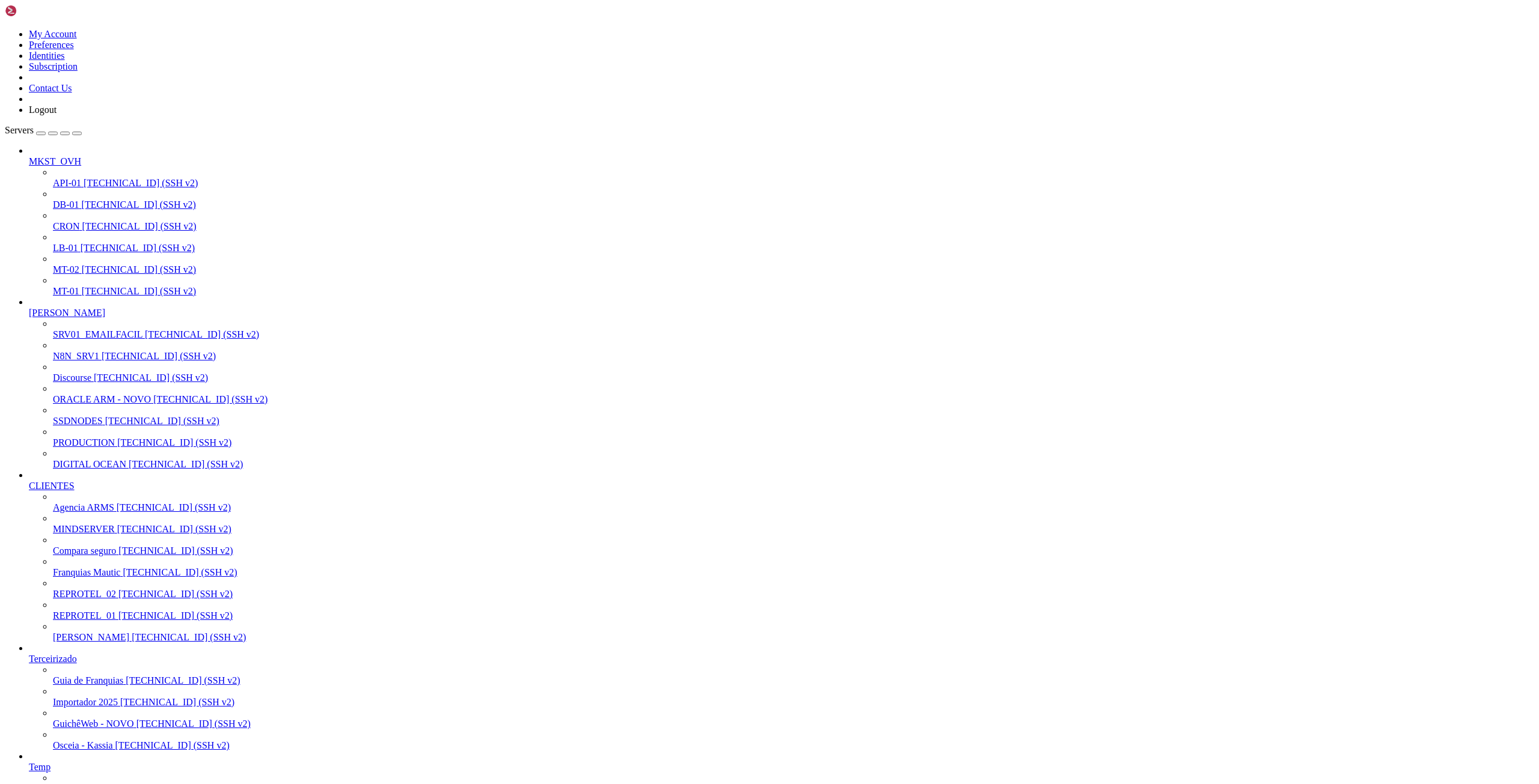
drag, startPoint x: 378, startPoint y: 13, endPoint x: 207, endPoint y: 30, distance: 171.8
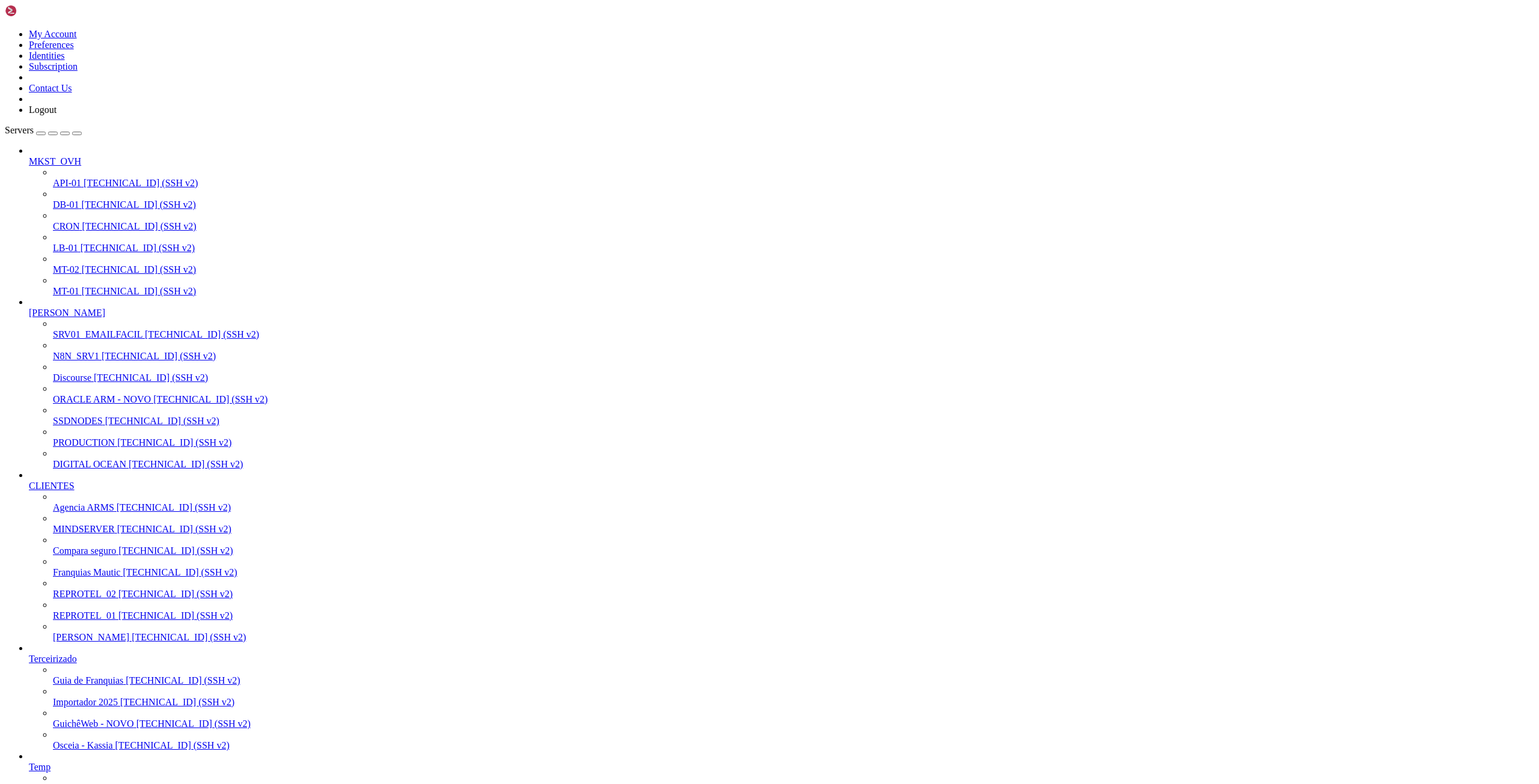
scroll to position [10, 2]
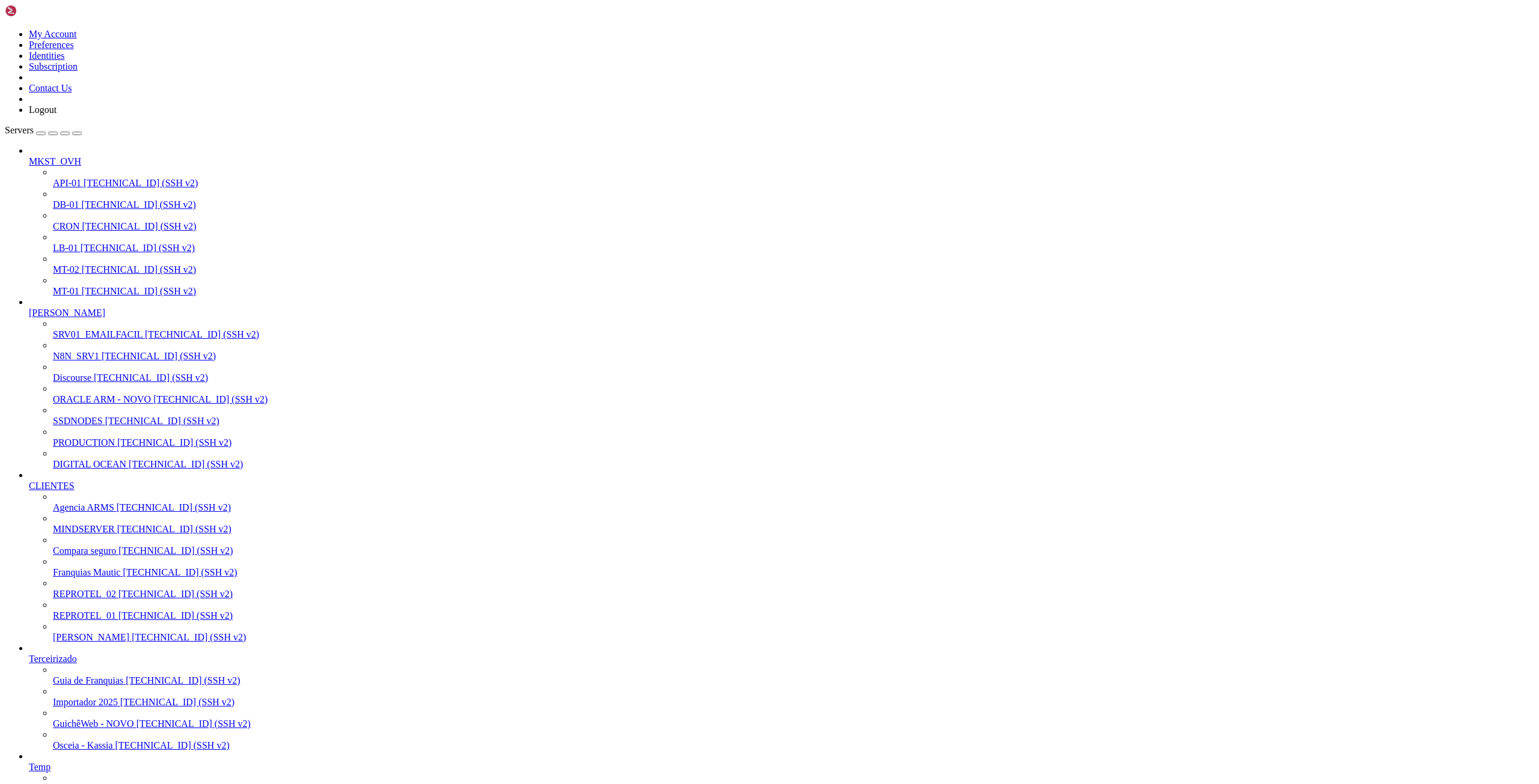
drag, startPoint x: 10, startPoint y: 1848, endPoint x: 250, endPoint y: 2400, distance: 601.9
drag, startPoint x: 11, startPoint y: 1898, endPoint x: 247, endPoint y: 2403, distance: 557.4
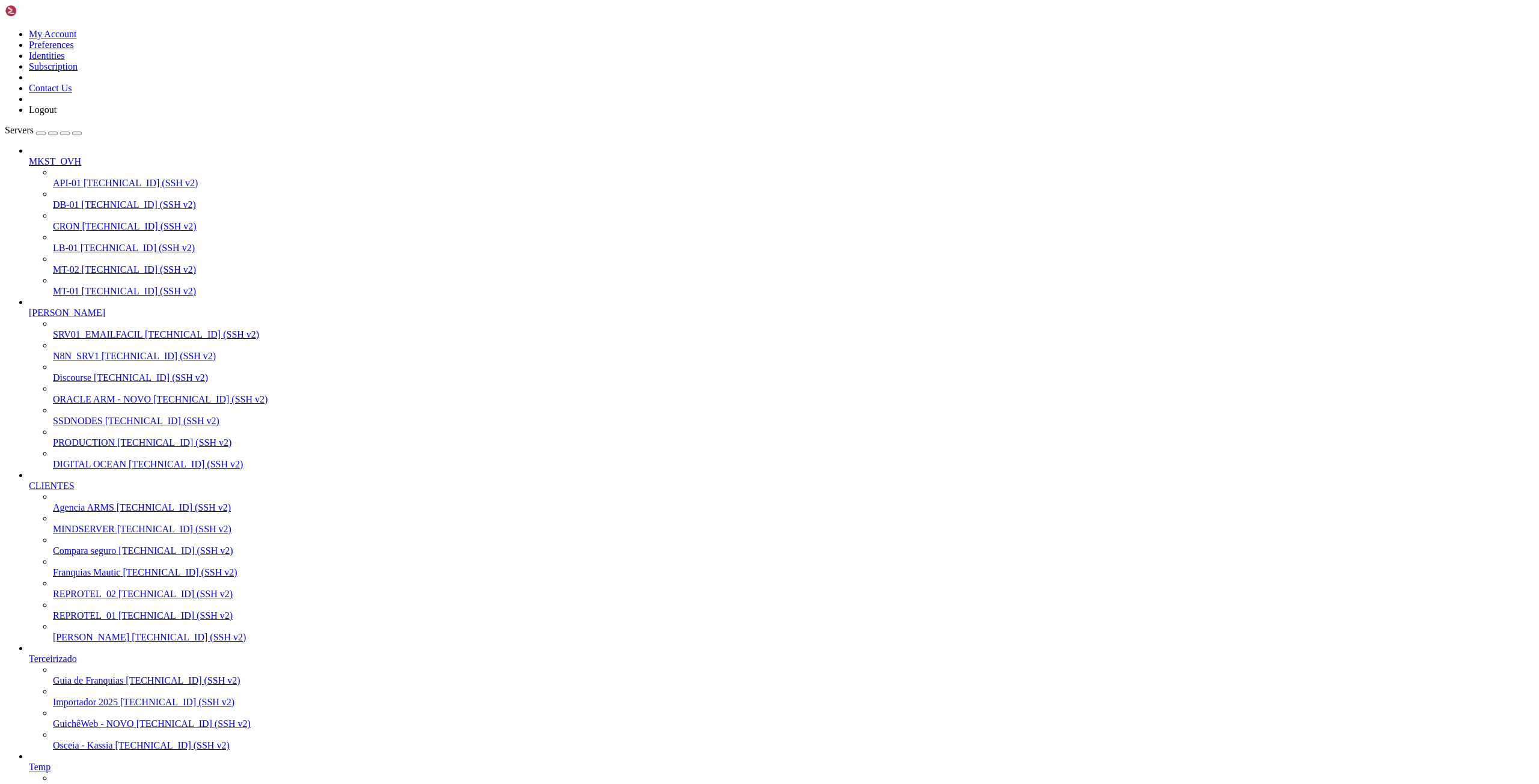
scroll to position [14609, 0]
drag, startPoint x: 16, startPoint y: 1675, endPoint x: 372, endPoint y: 2035, distance: 506.3
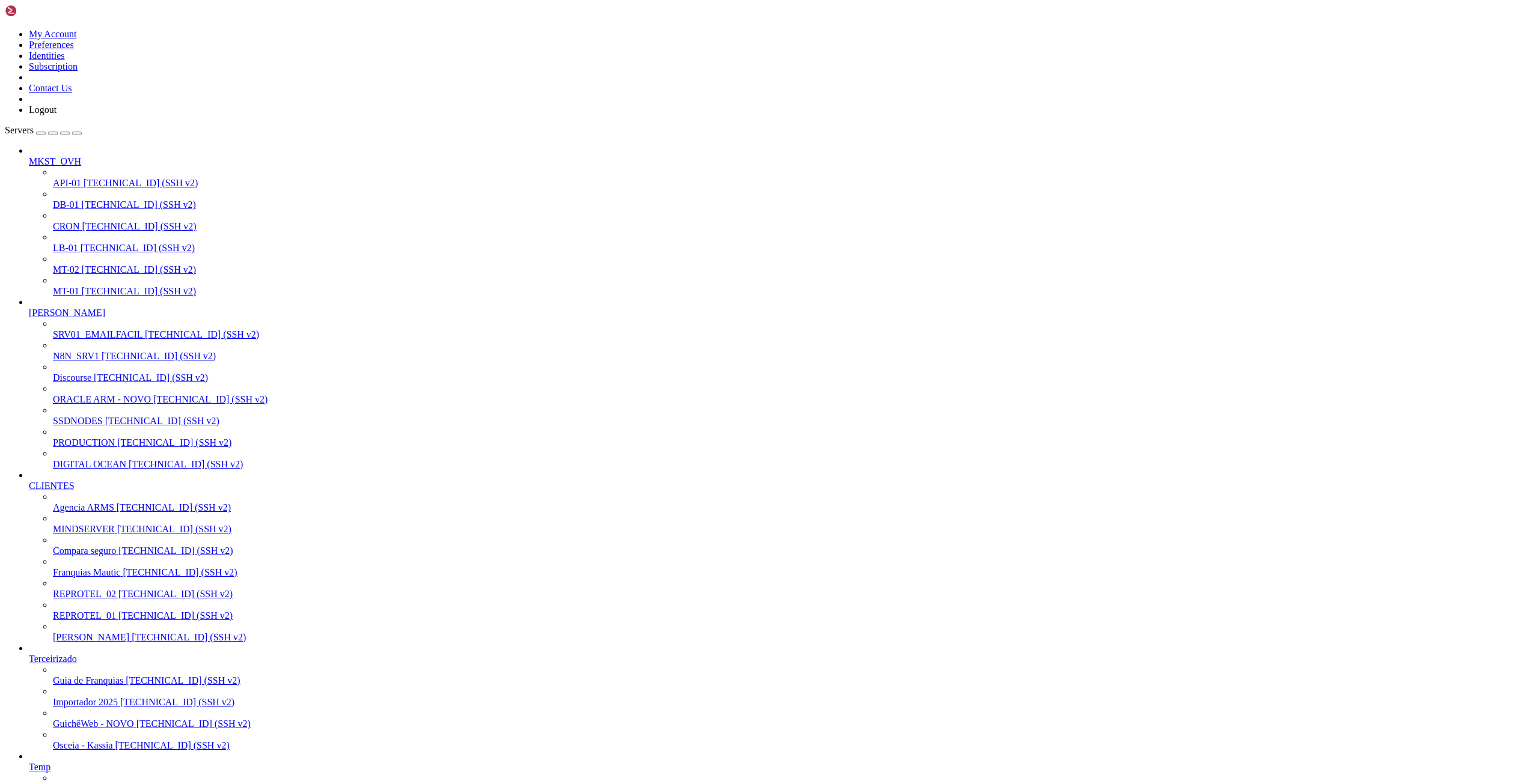
drag, startPoint x: 16, startPoint y: 1677, endPoint x: 386, endPoint y: 2033, distance: 513.5
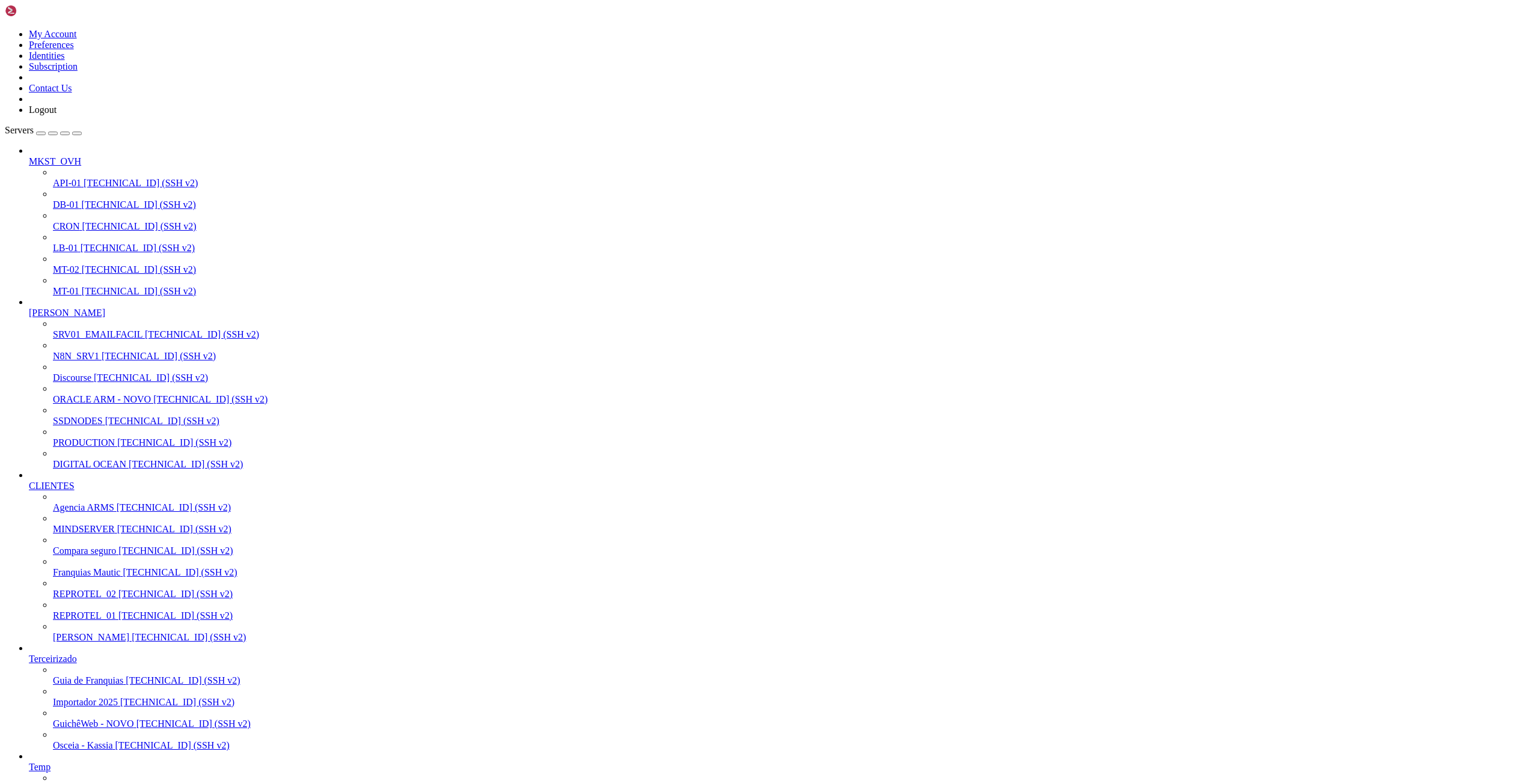
drag, startPoint x: 11, startPoint y: 2034, endPoint x: 298, endPoint y: 2411, distance: 473.8
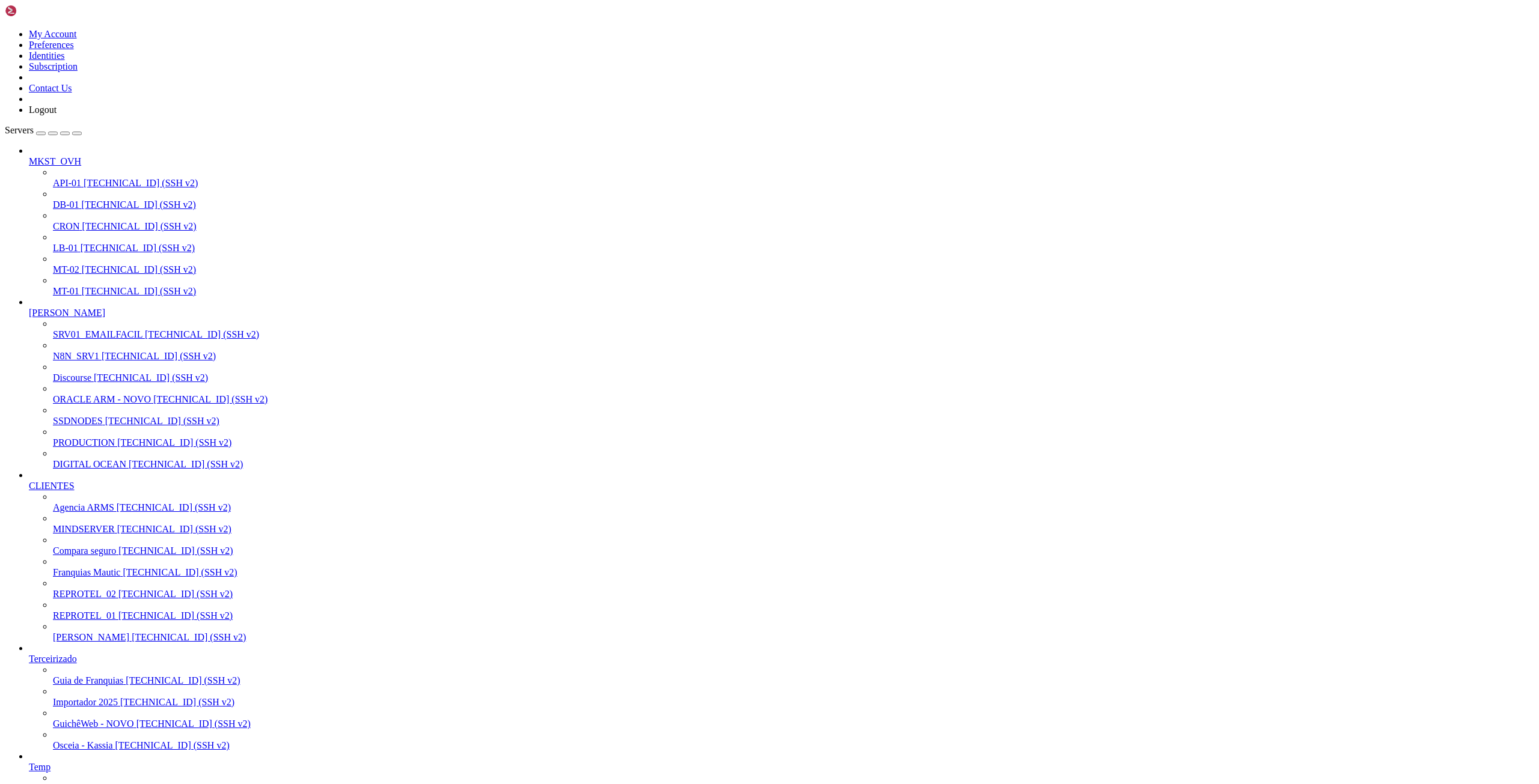
drag, startPoint x: 564, startPoint y: 11, endPoint x: 563, endPoint y: 30, distance: 19.0
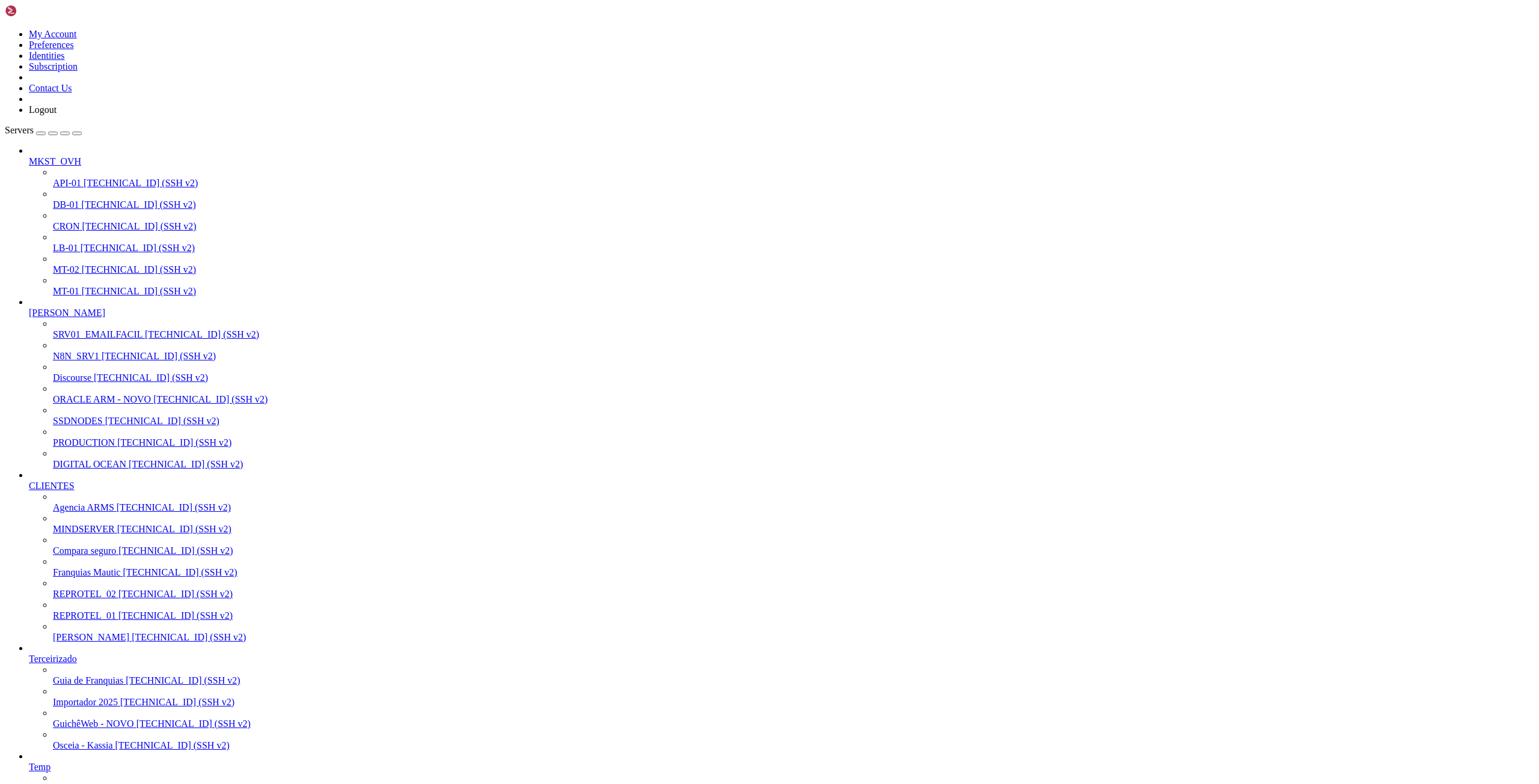
drag, startPoint x: 9, startPoint y: 2033, endPoint x: 253, endPoint y: 2384, distance: 427.5
drag, startPoint x: 10, startPoint y: 2033, endPoint x: 319, endPoint y: 2262, distance: 384.6
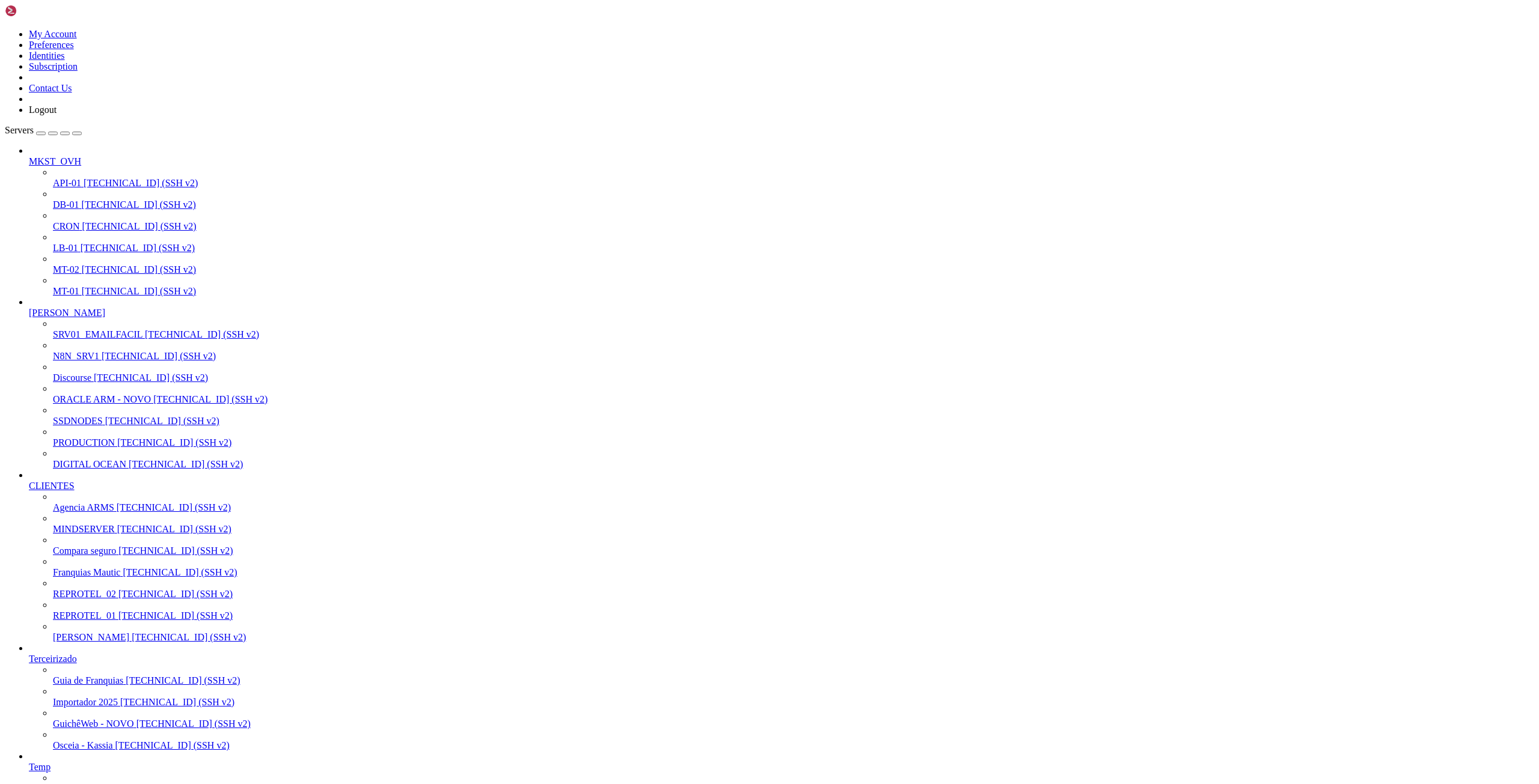
scroll to position [15929, 0]
drag, startPoint x: 20, startPoint y: 1565, endPoint x: 428, endPoint y: 1767, distance: 455.3
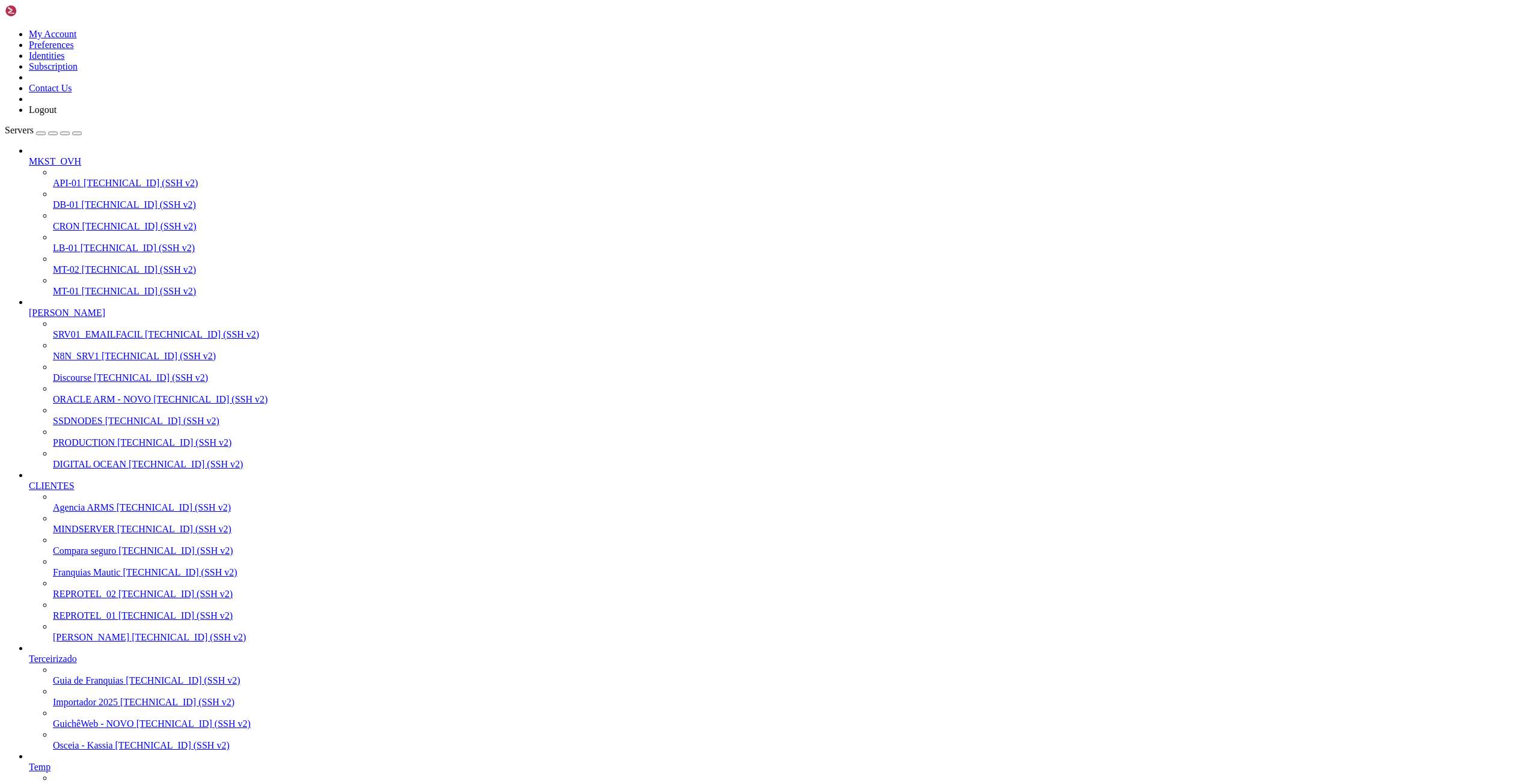
scroll to position [32345, 0]
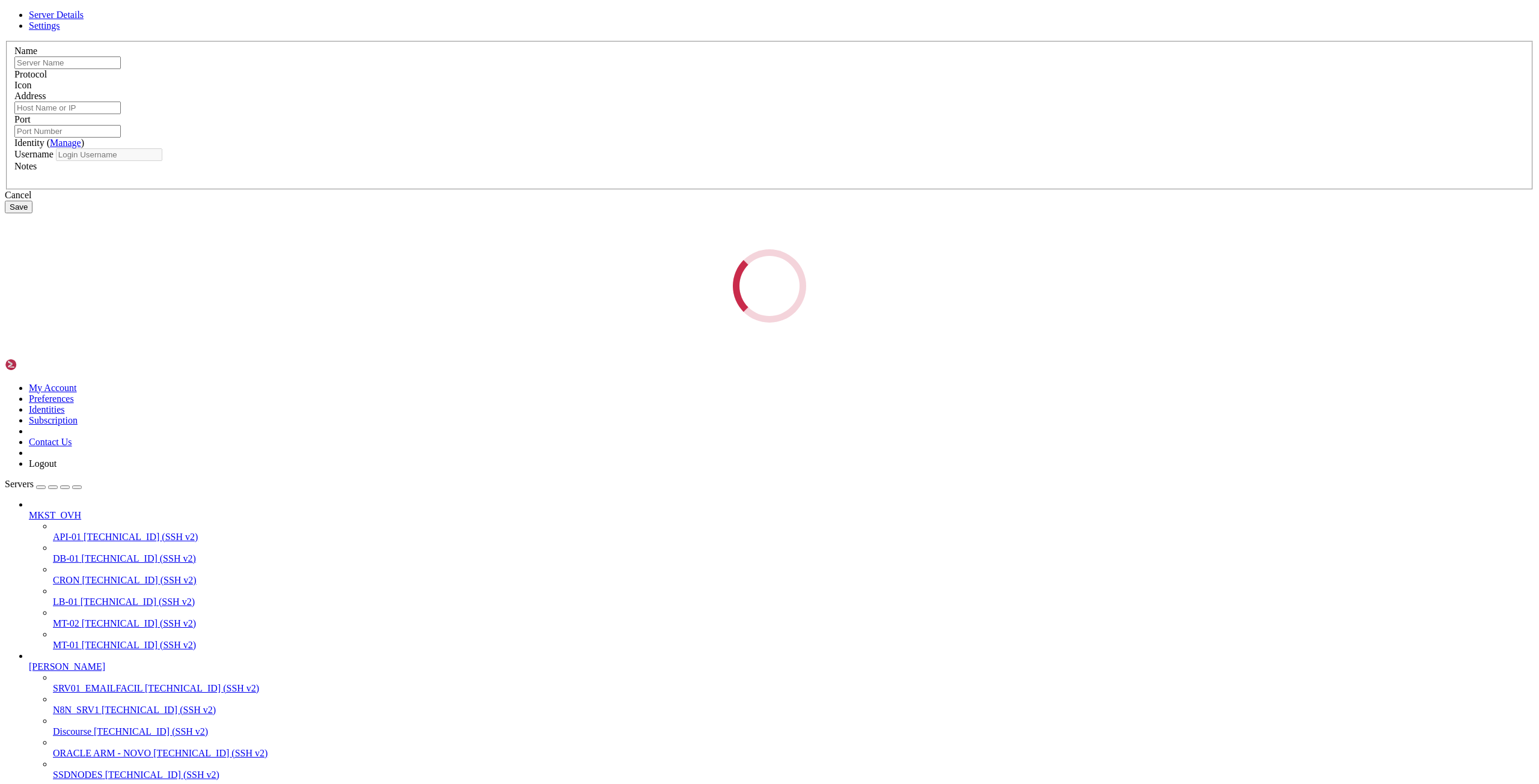
type input "PRODUCTION"
type input "[TECHNICAL_ID]"
type input "22"
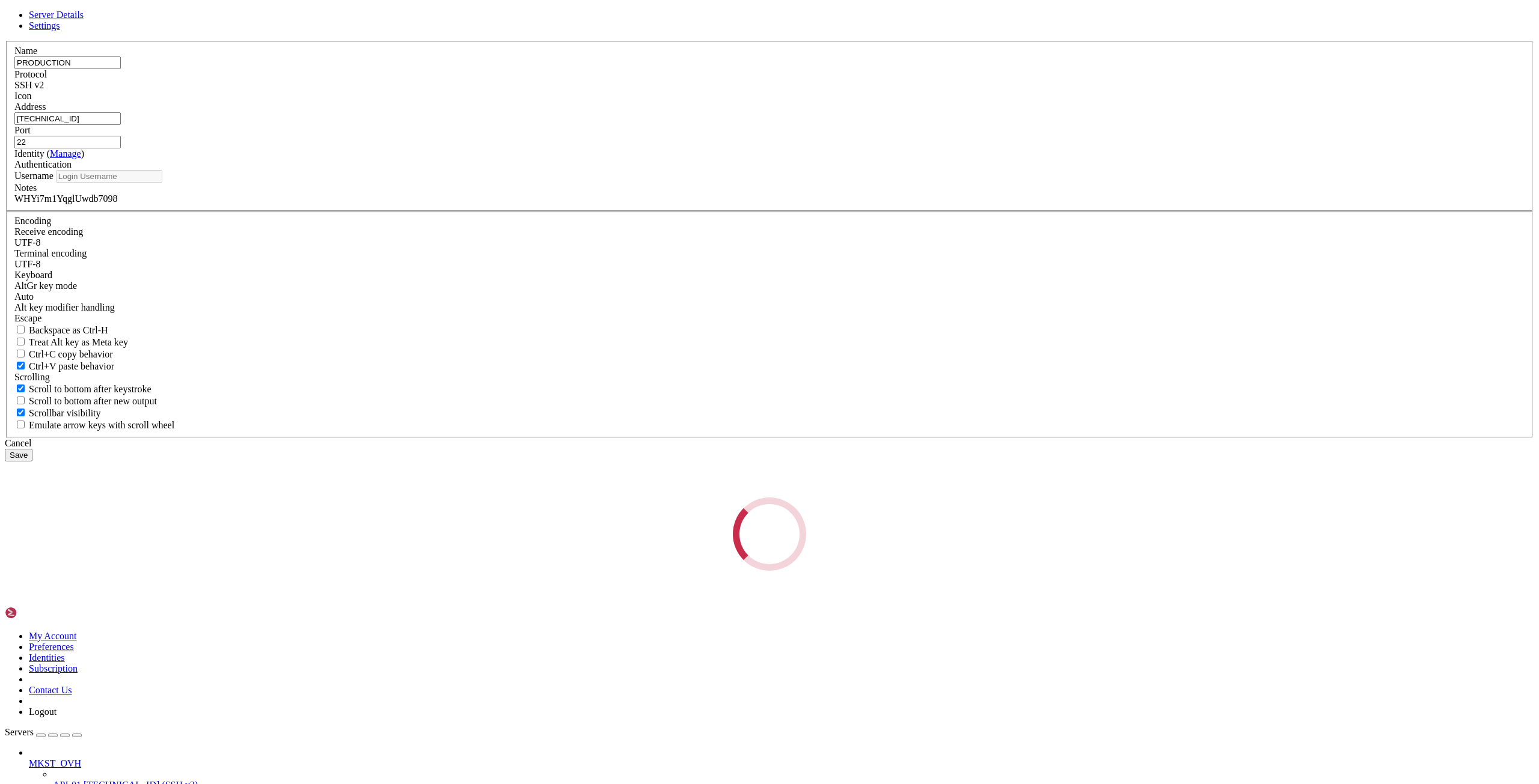
type input "root"
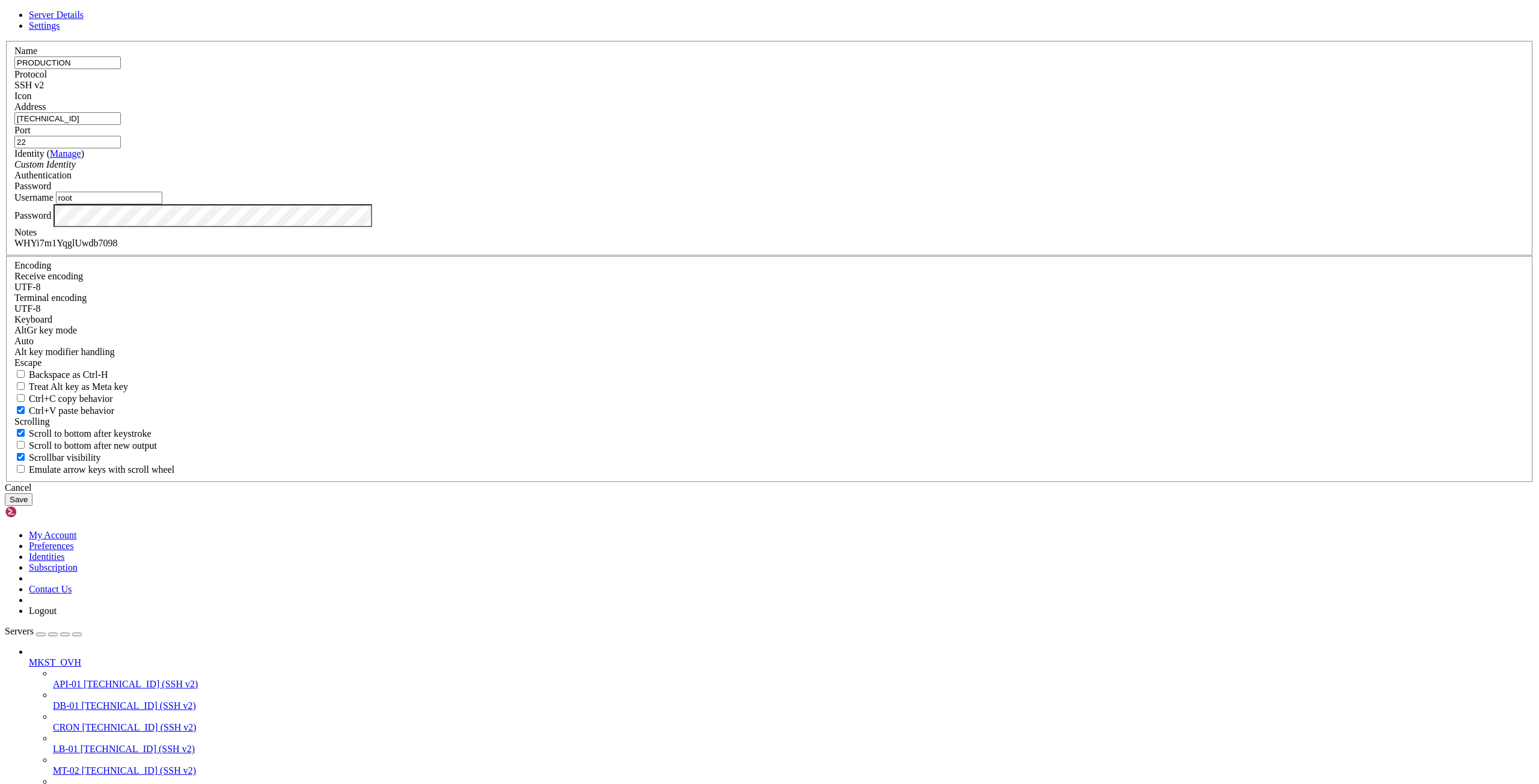
click at [121, 125] on input "[TECHNICAL_ID]" at bounding box center [67, 118] width 106 height 13
click at [714, 249] on div "WHYi7m1YqglUwdb7098" at bounding box center [769, 243] width 1510 height 11
click at [714, 249] on div "WHYi7m1YqglUwdb7098" at bounding box center [769, 243] width 1510 height 11
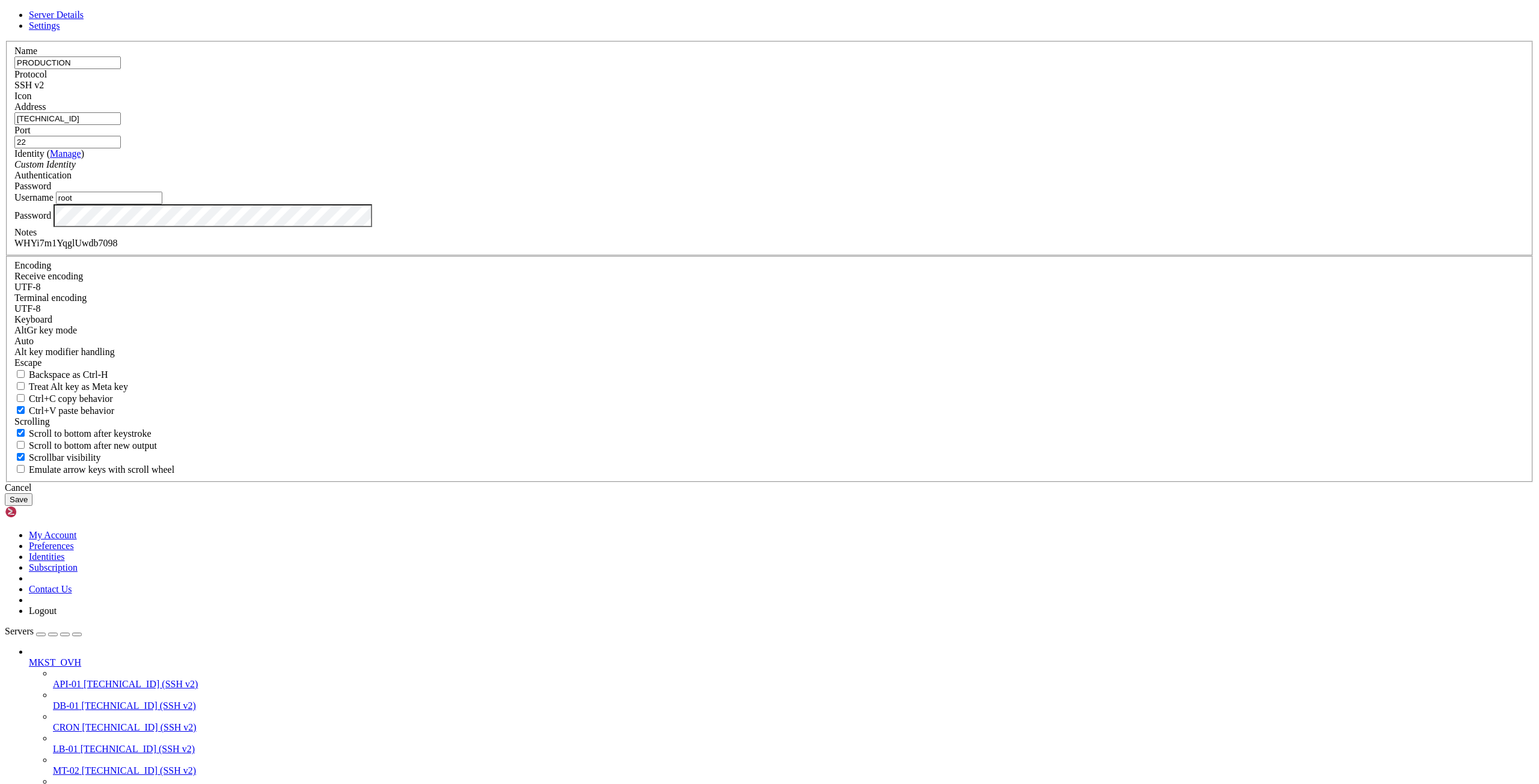
click at [724, 249] on div "WHYi7m1YqglUwdb7098" at bounding box center [769, 243] width 1510 height 11
copy div "WHYi7m1YqglUwdb7098"
drag, startPoint x: 822, startPoint y: 551, endPoint x: 673, endPoint y: 497, distance: 158.5
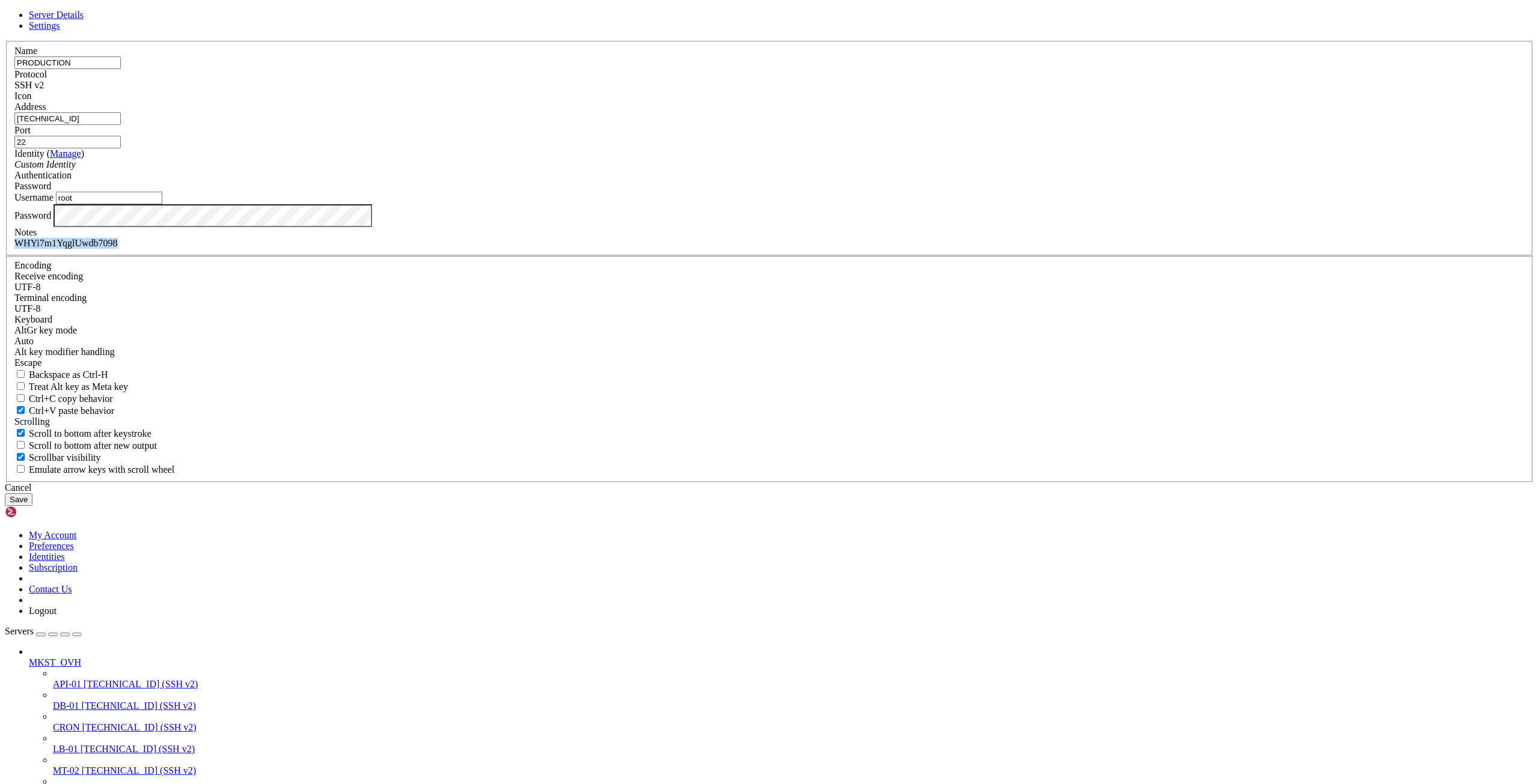
click at [822, 493] on div "Cancel" at bounding box center [769, 487] width 1529 height 11
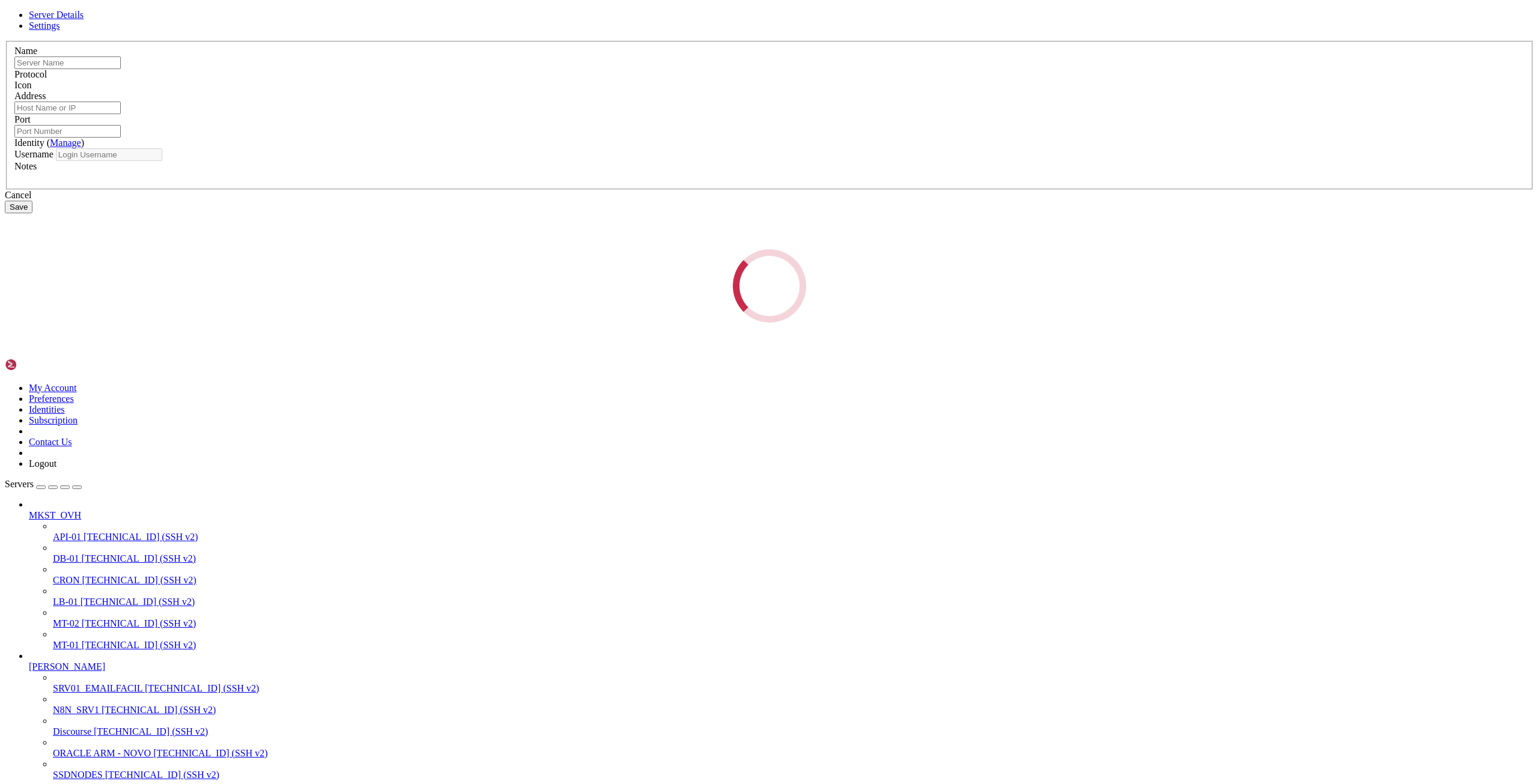
type input "SSDNODES"
type input "[TECHNICAL_ID]"
type input "22"
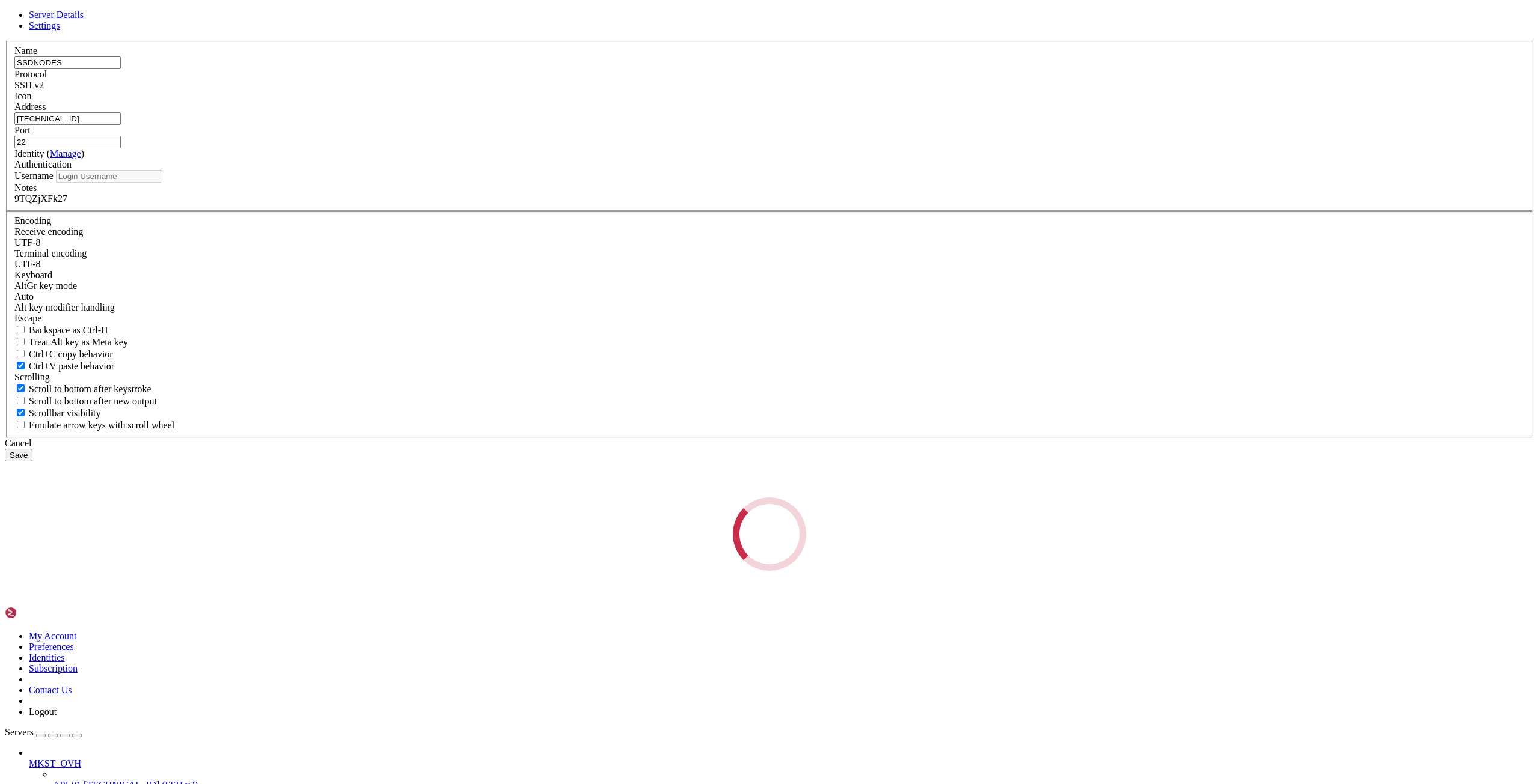
type input "root"
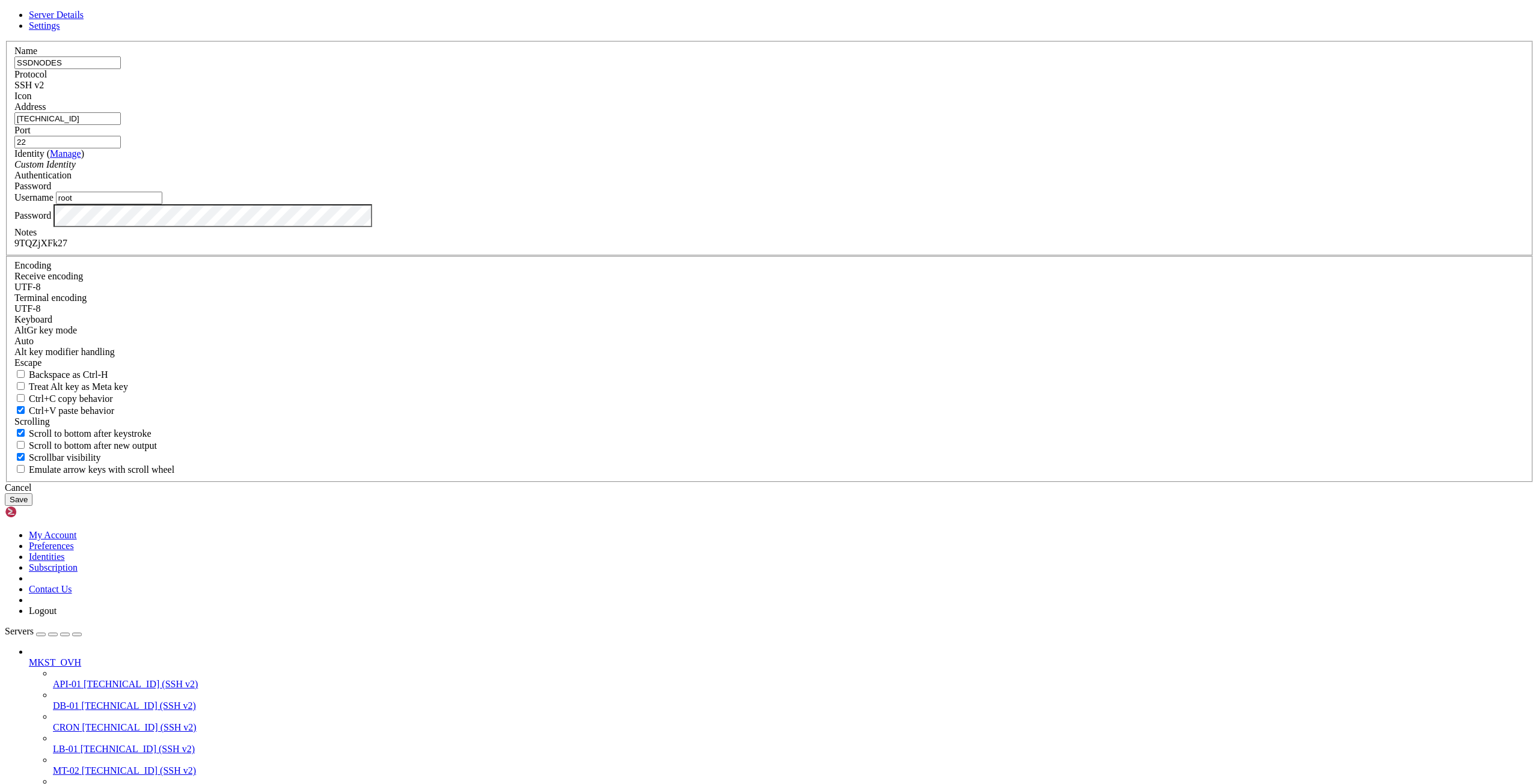
click at [121, 125] on input "[TECHNICAL_ID]" at bounding box center [67, 118] width 106 height 13
click at [670, 249] on div "9TQZjXFk27" at bounding box center [769, 243] width 1510 height 11
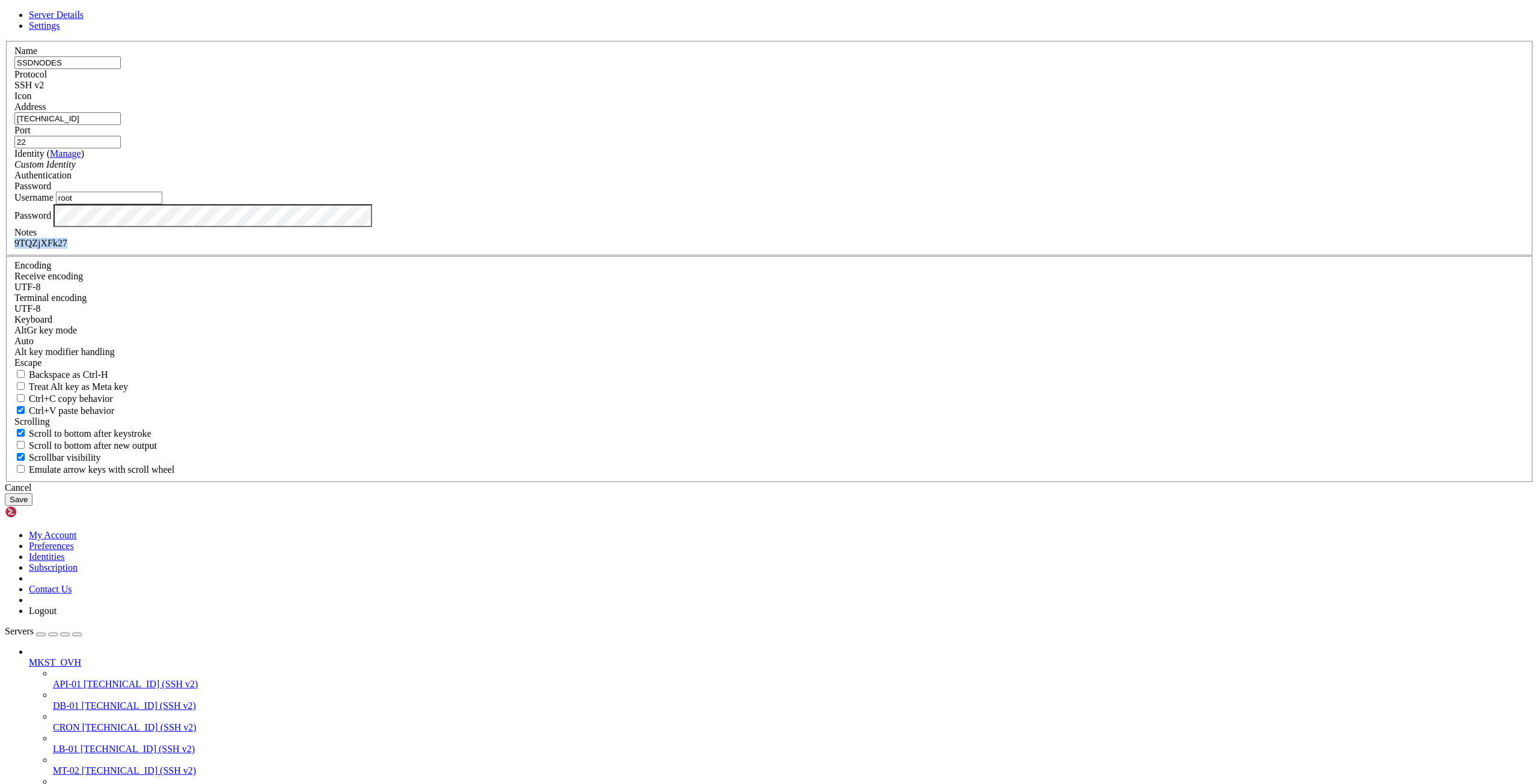
copy div "9TQZjXFk27"
click at [849, 493] on div "Cancel" at bounding box center [769, 487] width 1529 height 11
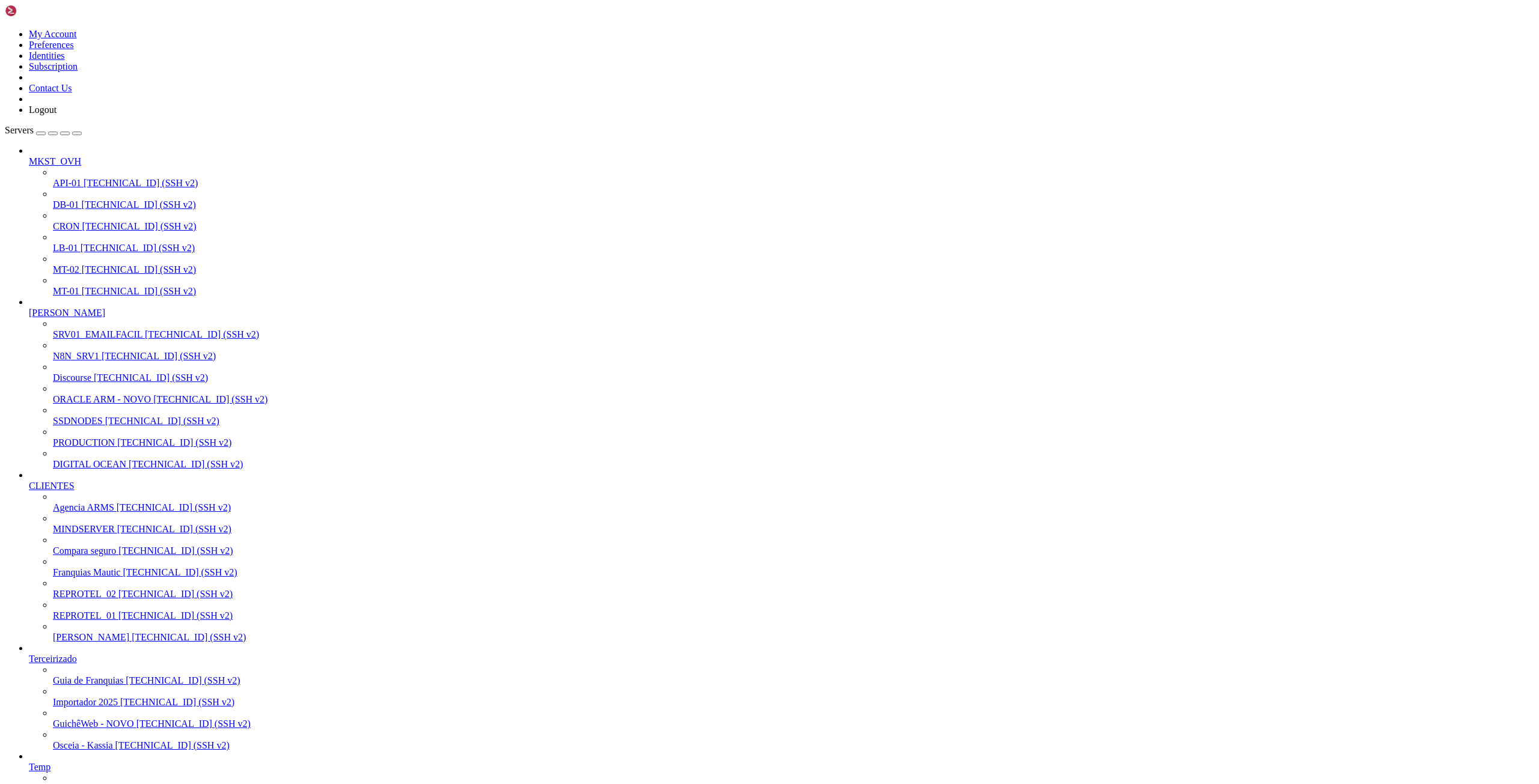
drag, startPoint x: 132, startPoint y: 2128, endPoint x: 201, endPoint y: 2123, distance: 69.2
